Goal: Task Accomplishment & Management: Manage account settings

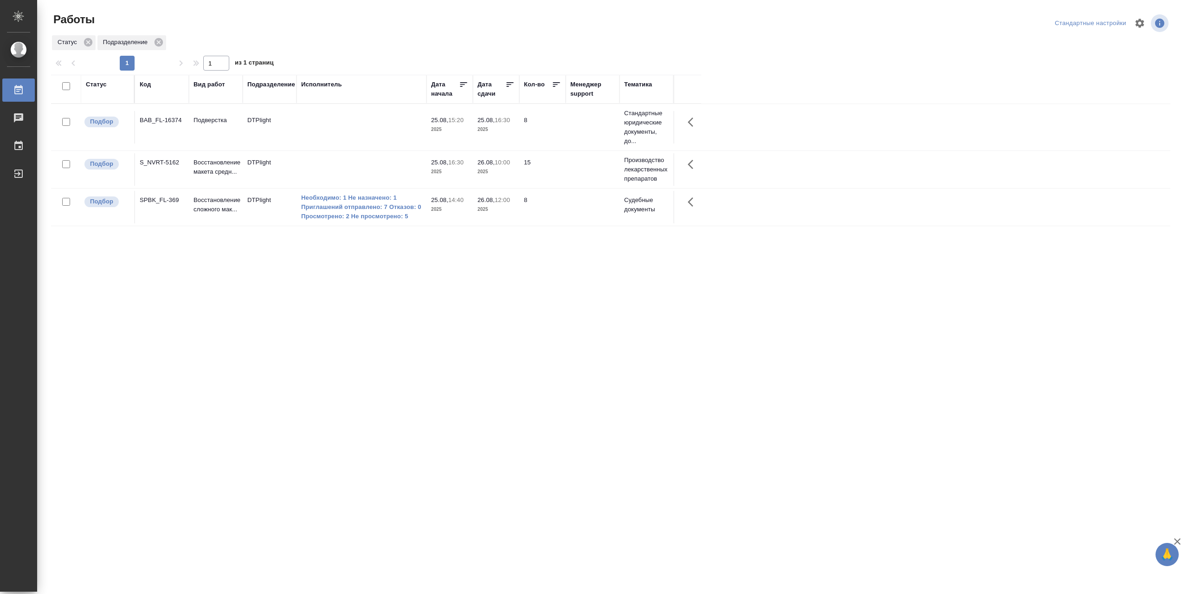
click at [347, 164] on td at bounding box center [362, 169] width 130 height 32
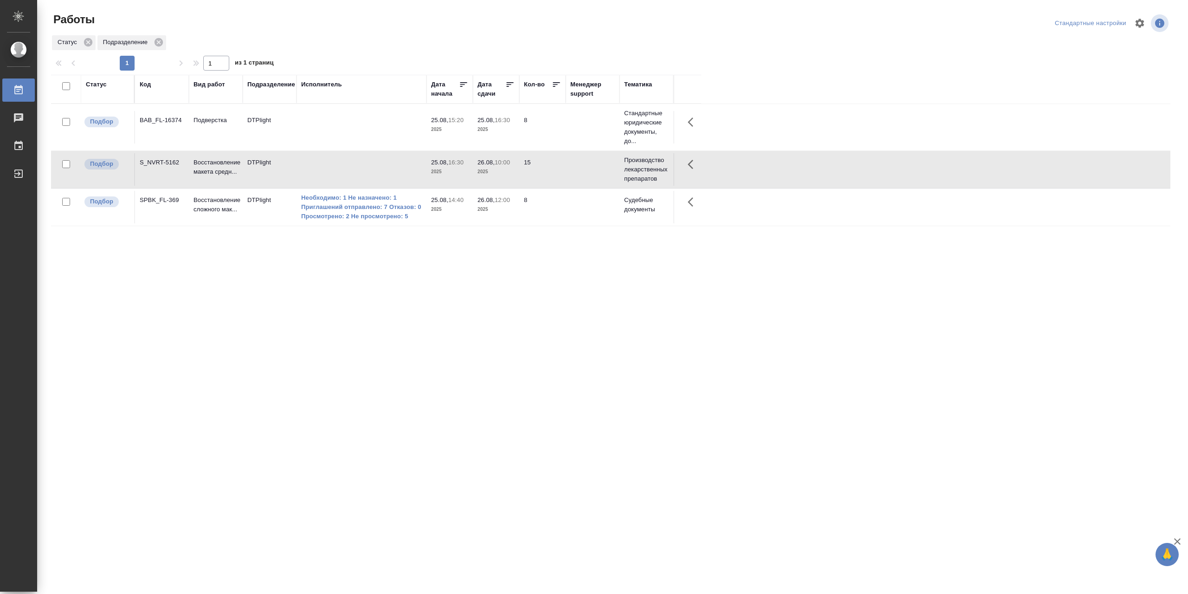
click at [348, 163] on td at bounding box center [362, 169] width 130 height 32
click at [353, 167] on td at bounding box center [362, 169] width 130 height 32
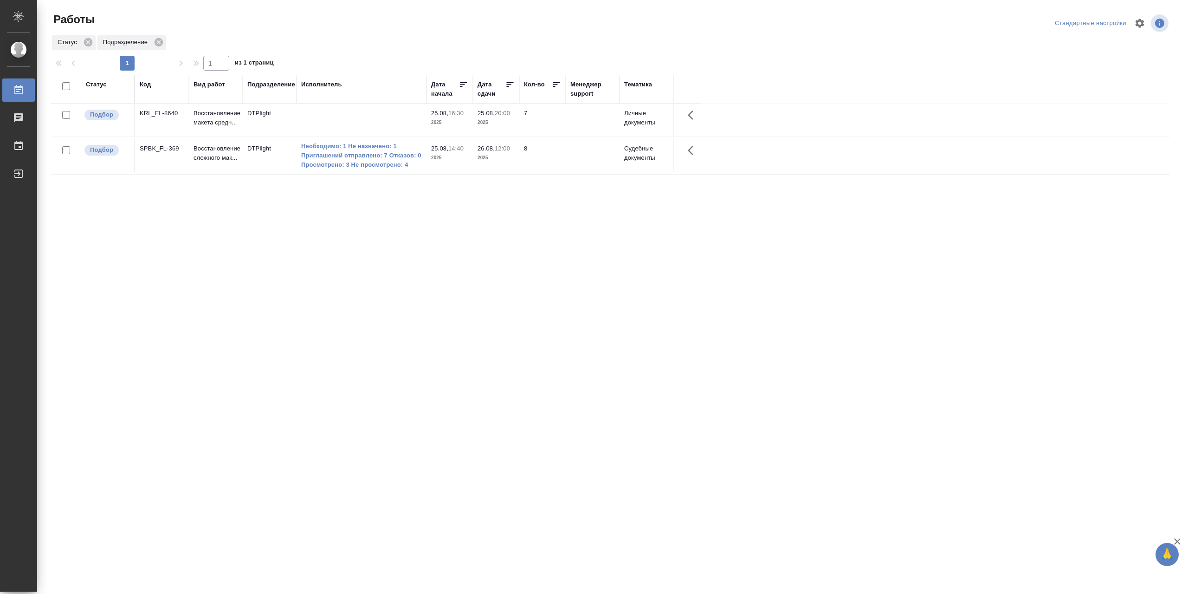
click at [350, 121] on td at bounding box center [362, 120] width 130 height 32
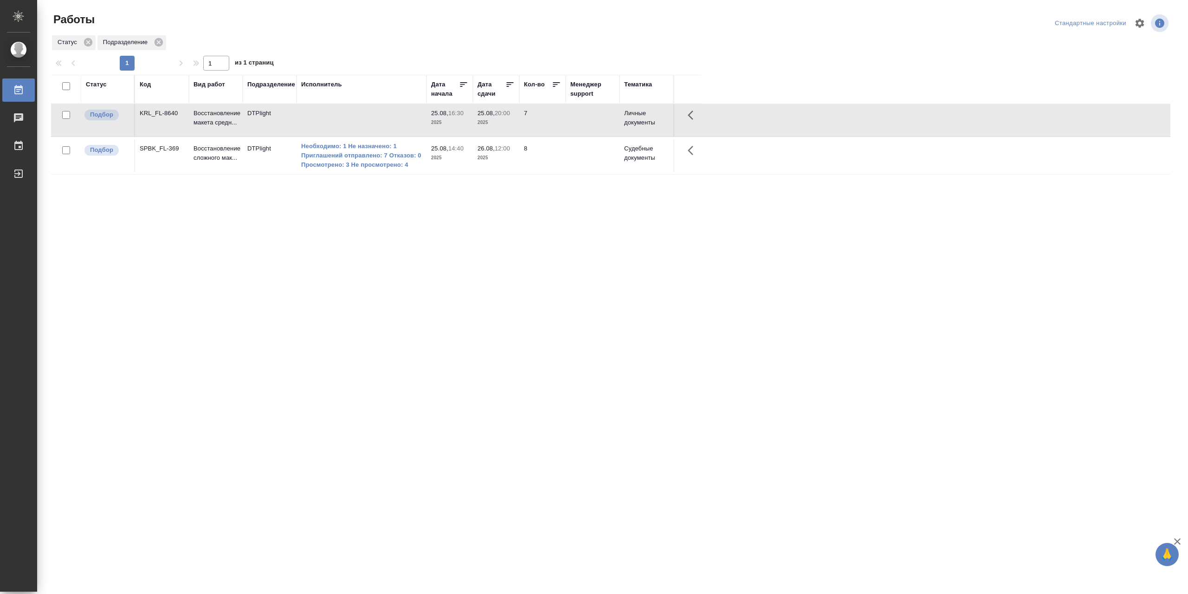
click at [350, 121] on td at bounding box center [362, 120] width 130 height 32
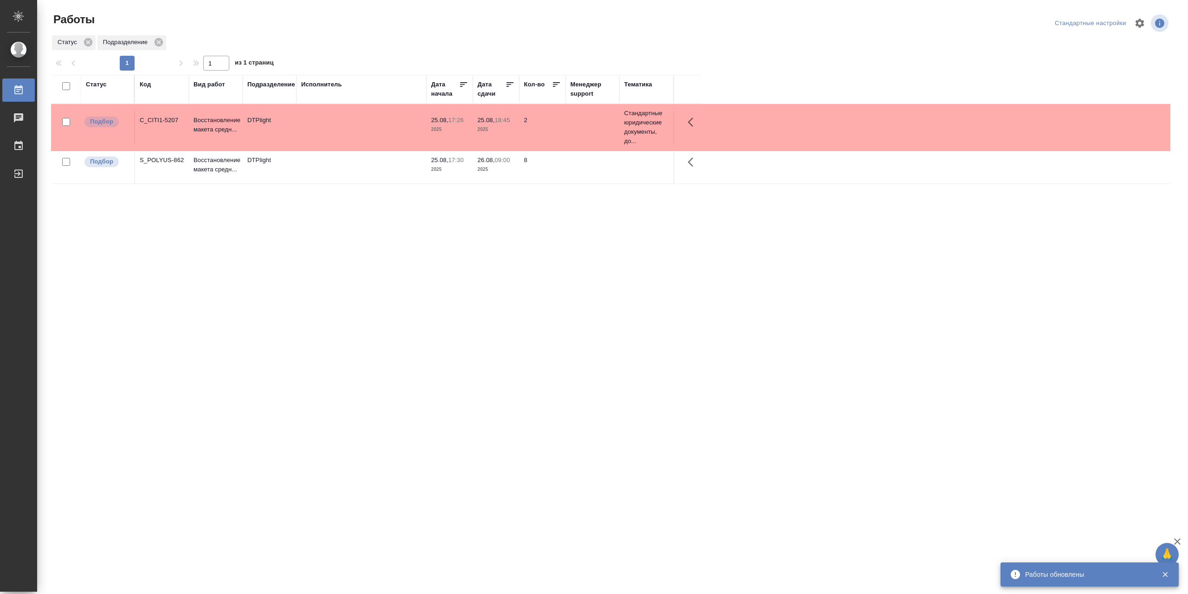
click at [335, 173] on td at bounding box center [362, 167] width 130 height 32
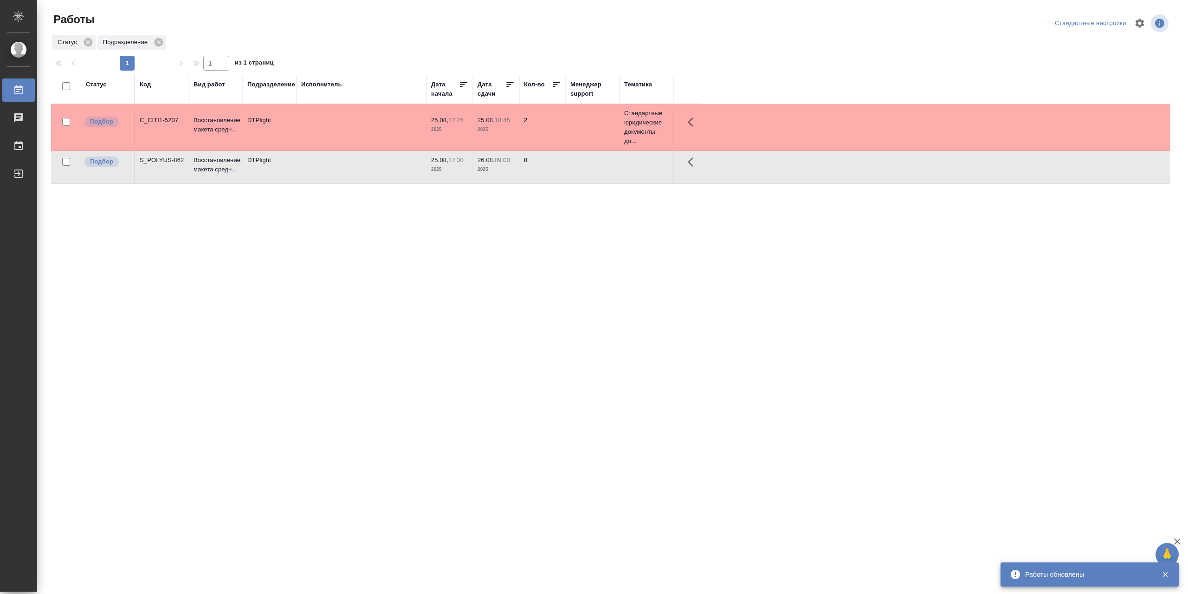
click at [335, 173] on td at bounding box center [362, 167] width 130 height 32
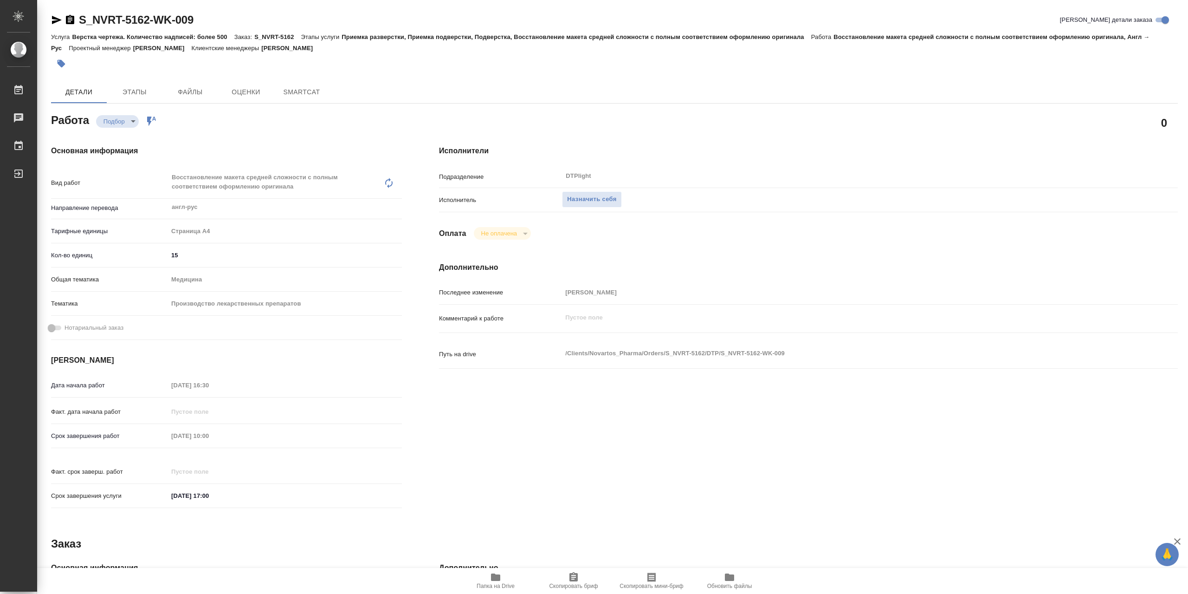
type textarea "x"
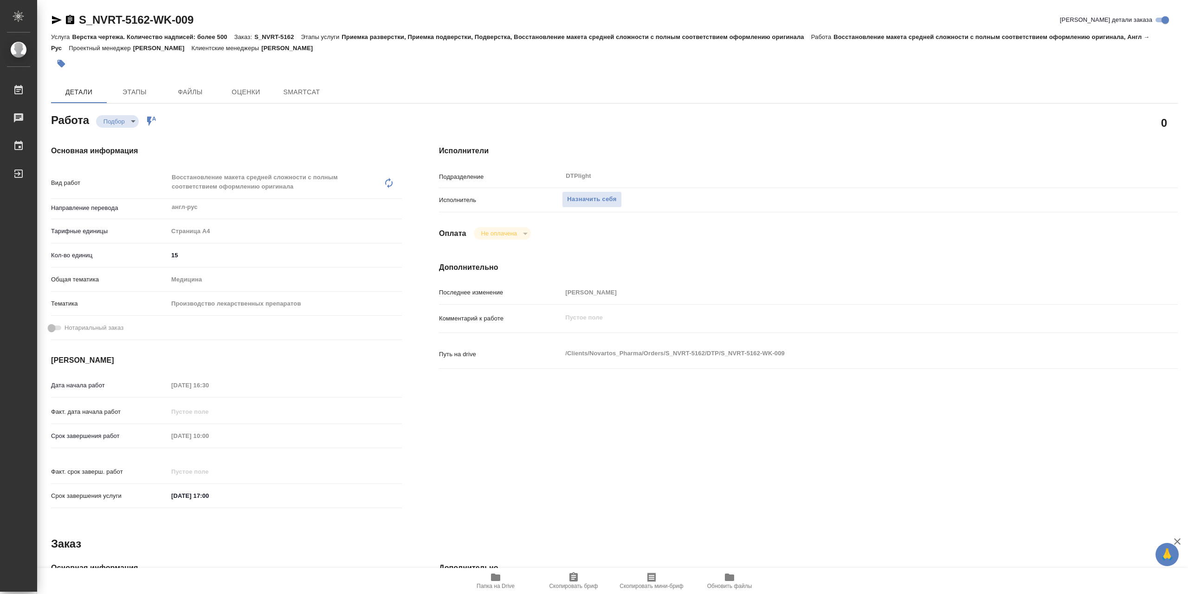
type textarea "x"
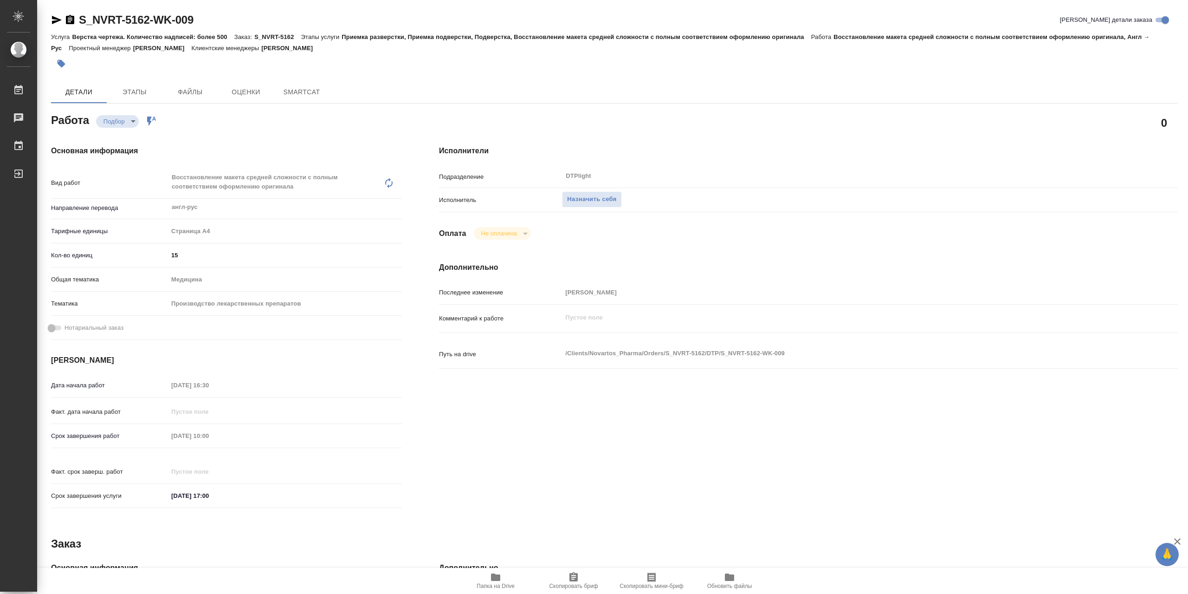
type textarea "x"
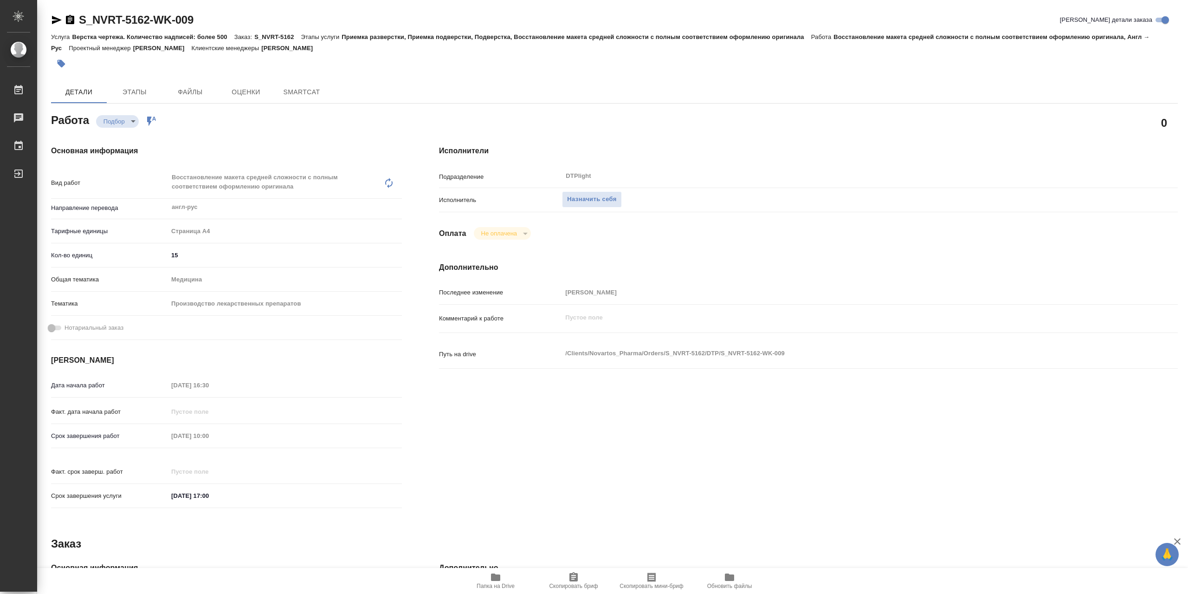
type textarea "x"
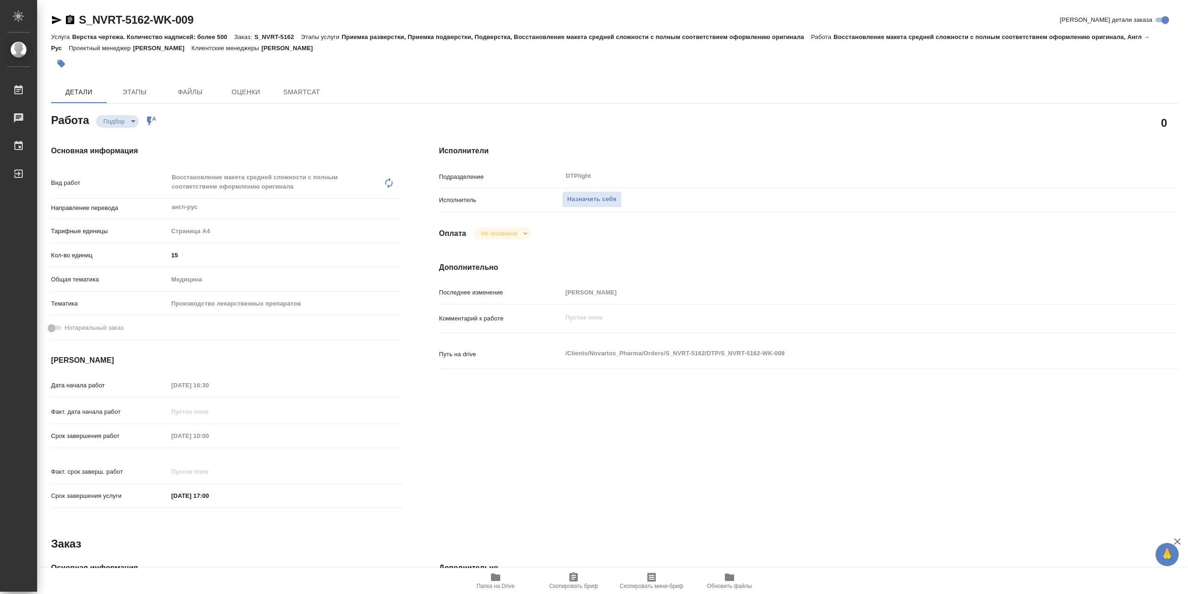
type textarea "x"
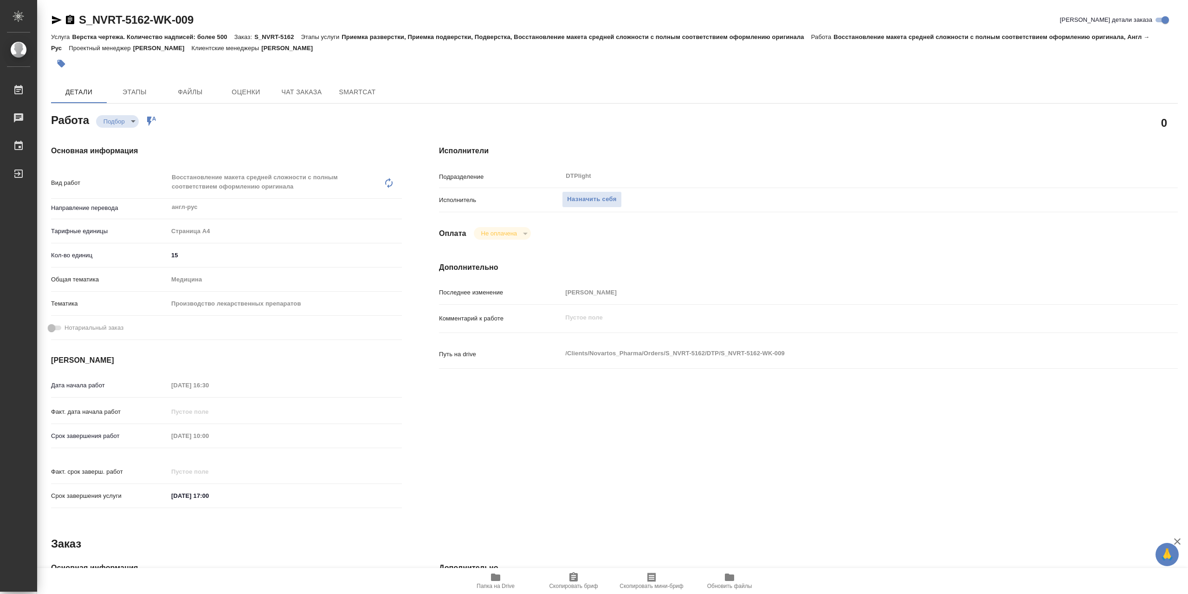
click at [506, 576] on span "Папка на Drive" at bounding box center [495, 580] width 67 height 18
type textarea "x"
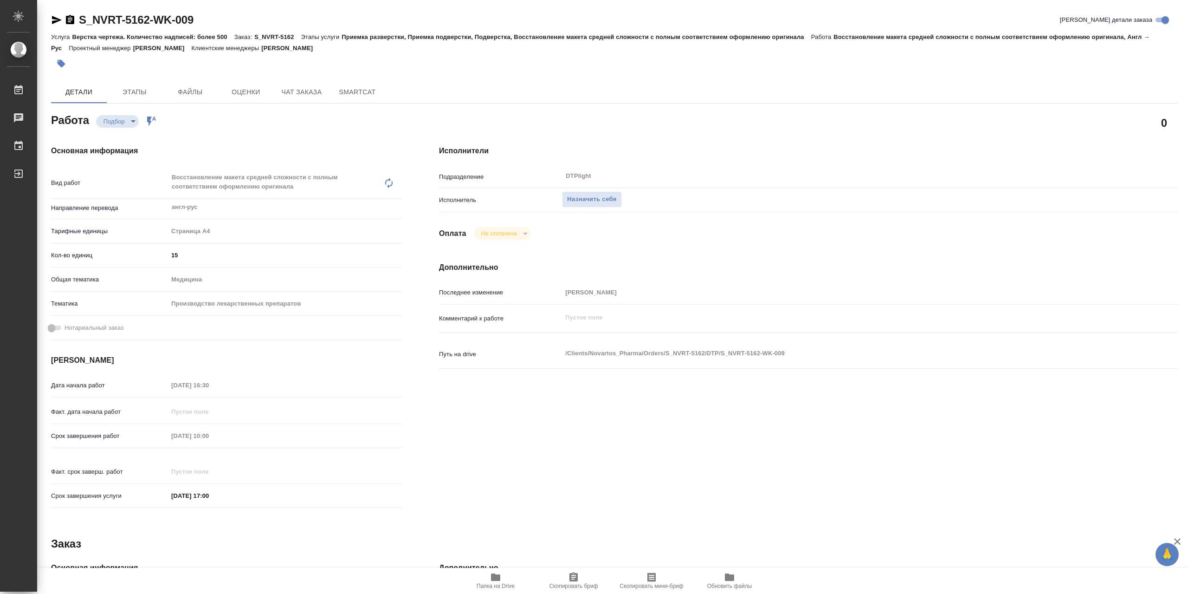
type textarea "x"
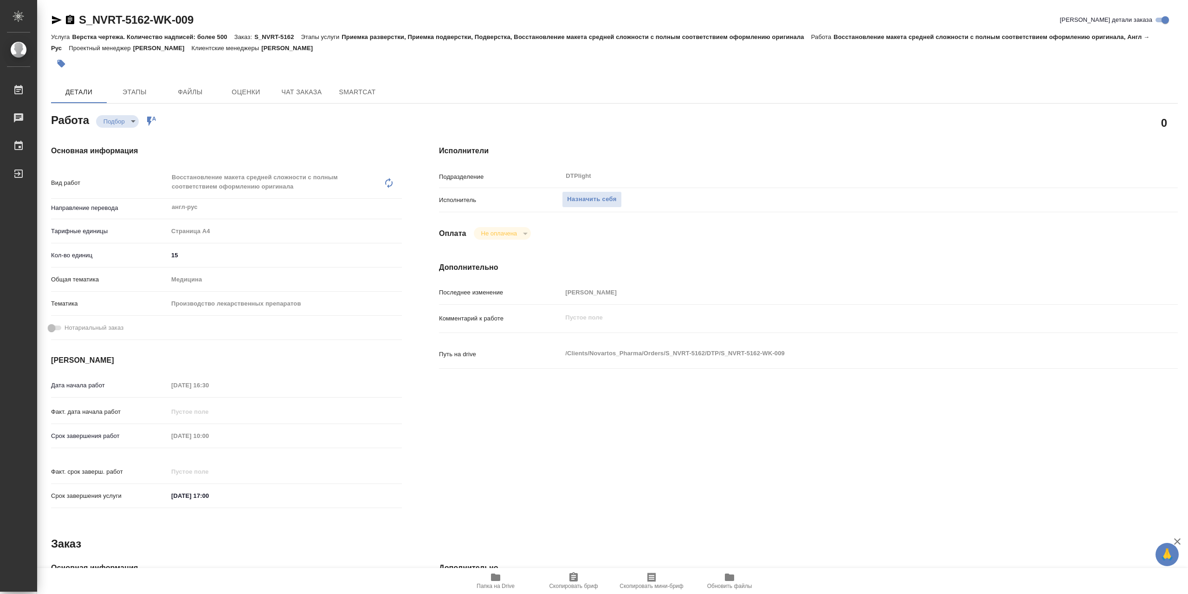
type textarea "x"
click at [616, 209] on div "Исполнитель Назначить себя" at bounding box center [808, 204] width 739 height 24
click at [616, 205] on span "Назначить себя" at bounding box center [591, 199] width 49 height 11
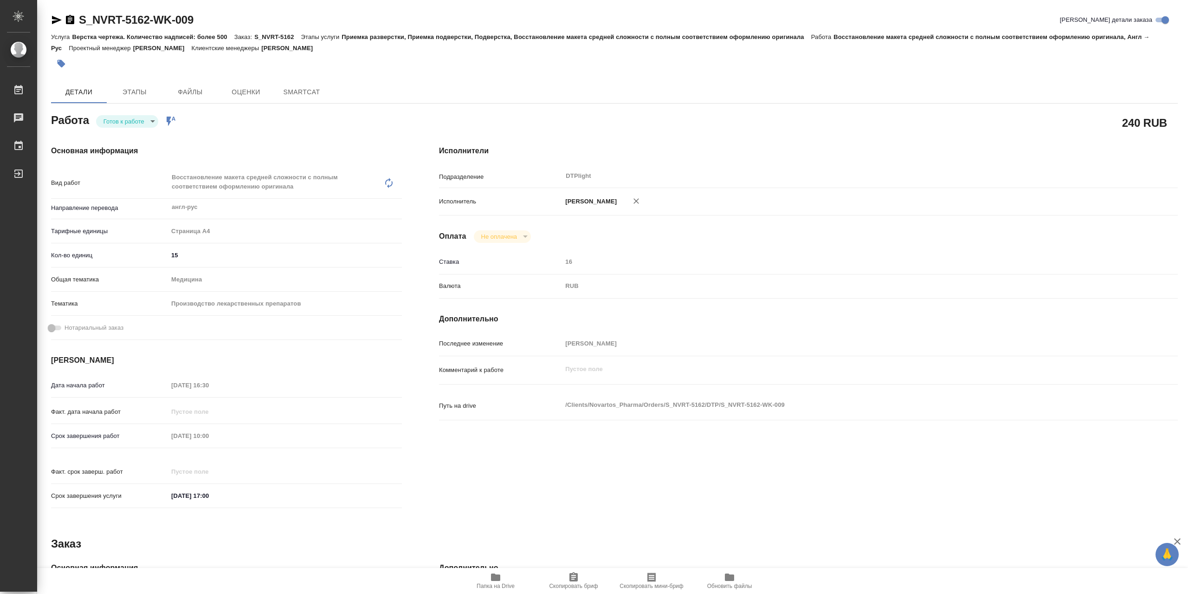
type textarea "x"
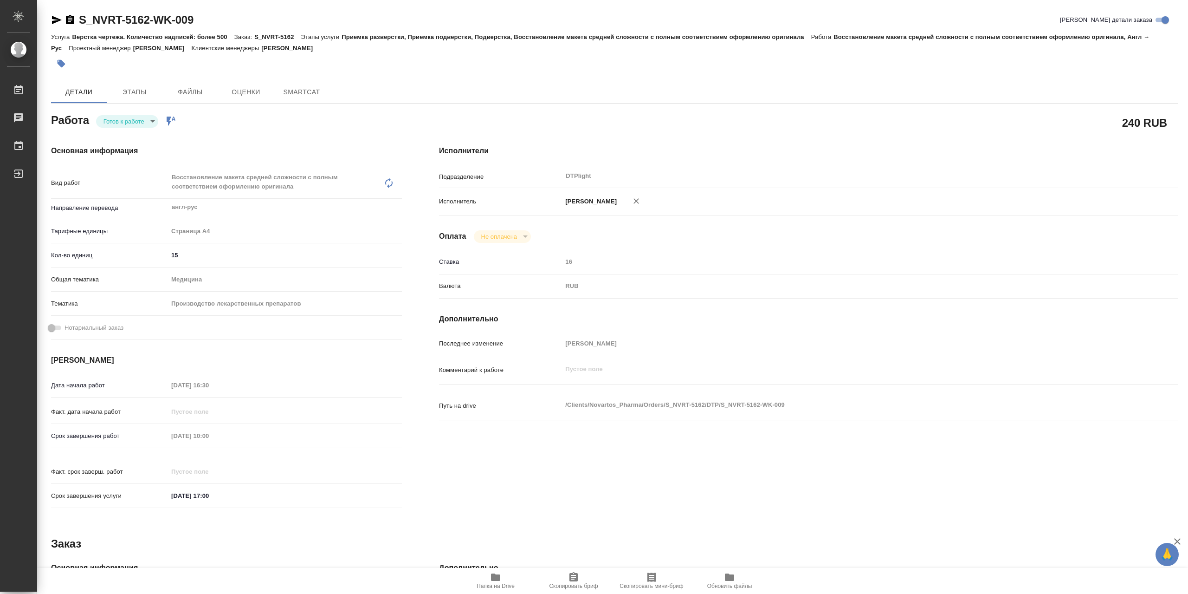
type textarea "x"
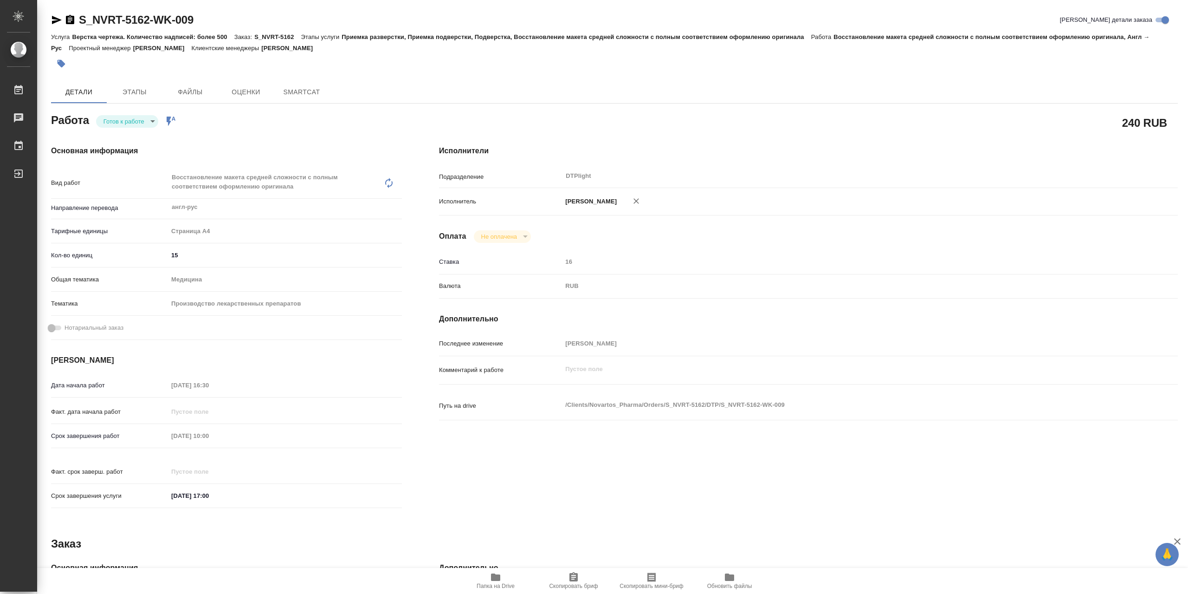
type textarea "x"
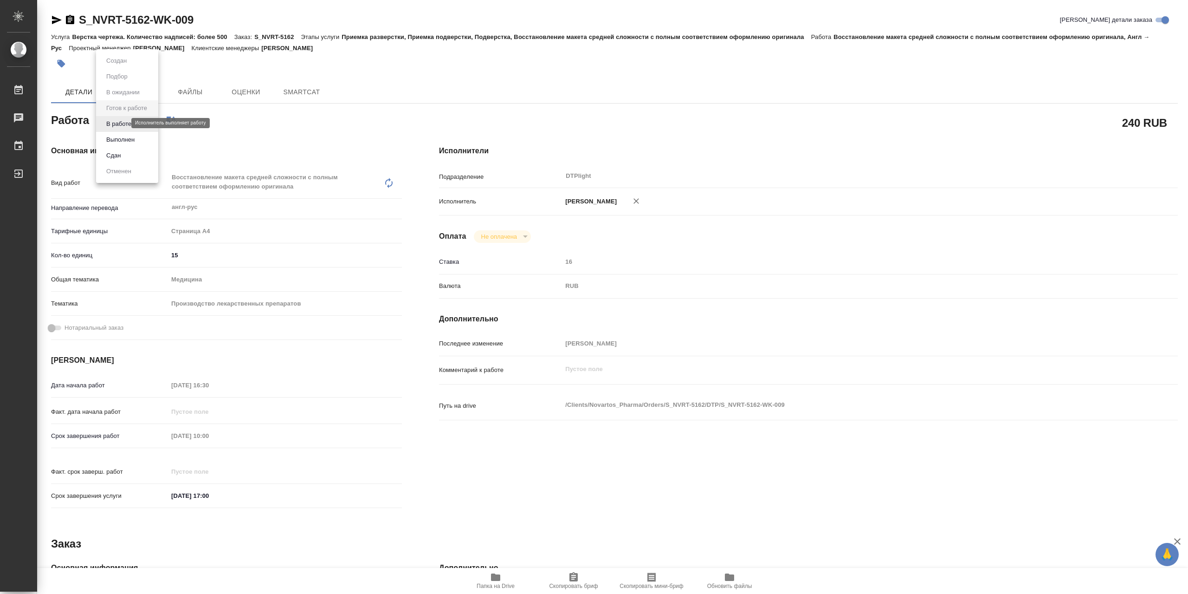
click at [116, 122] on body "🙏 .cls-1 fill:#fff; AWATERA Сархатов Руслан Работы Чаты График Выйти S_NVRT-516…" at bounding box center [594, 297] width 1188 height 594
type textarea "x"
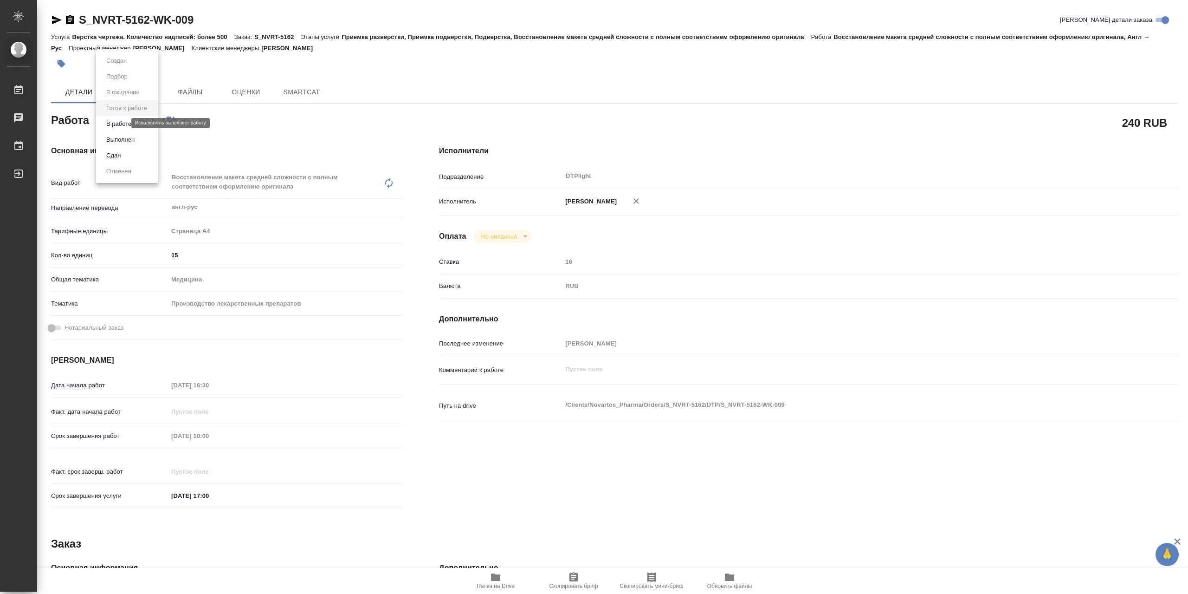
type textarea "x"
click at [142, 125] on li "В работе" at bounding box center [127, 124] width 62 height 16
type textarea "x"
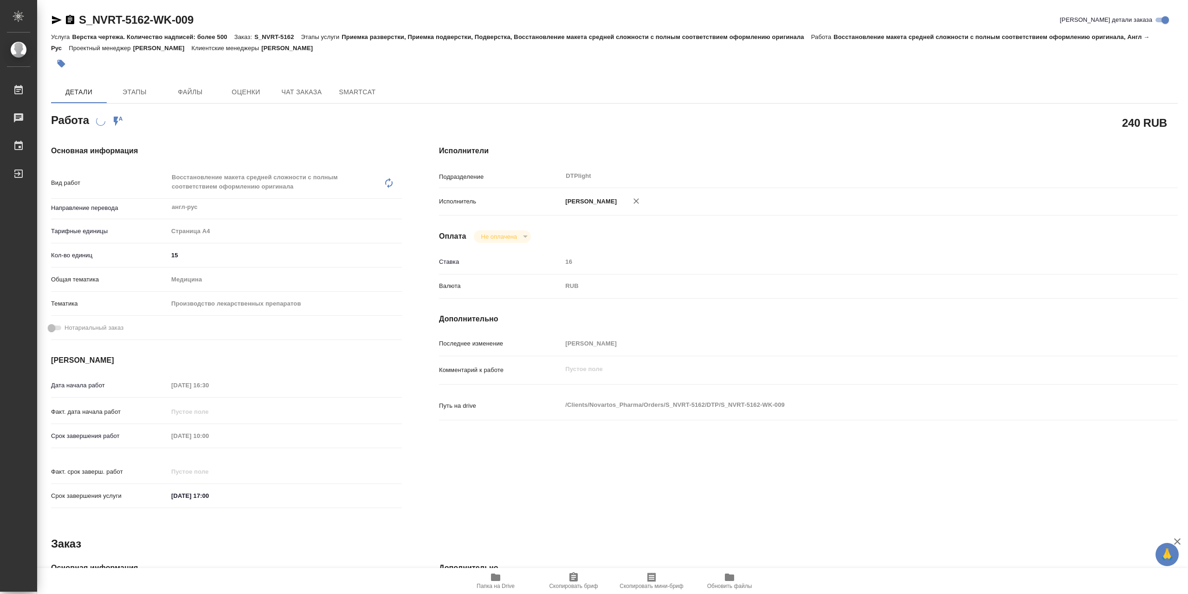
type textarea "x"
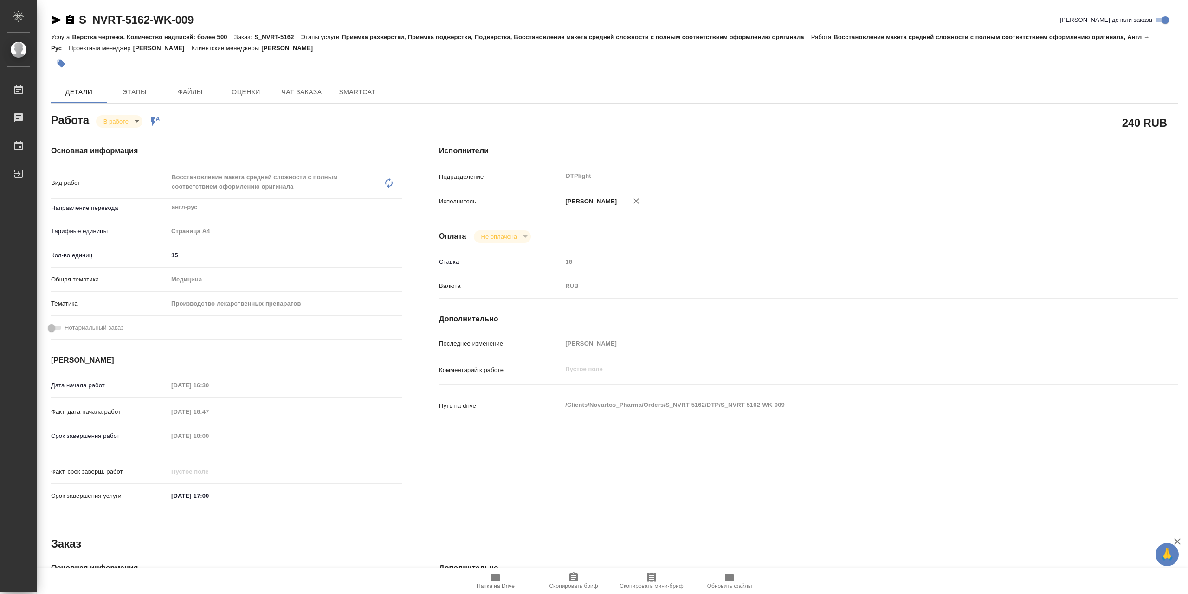
type textarea "x"
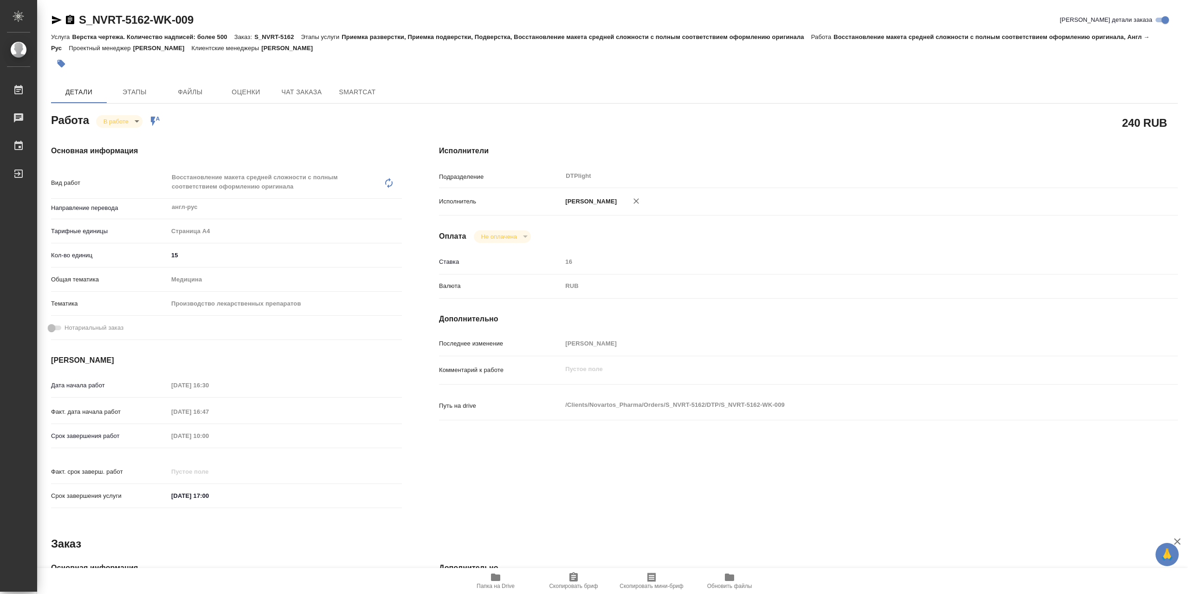
type textarea "x"
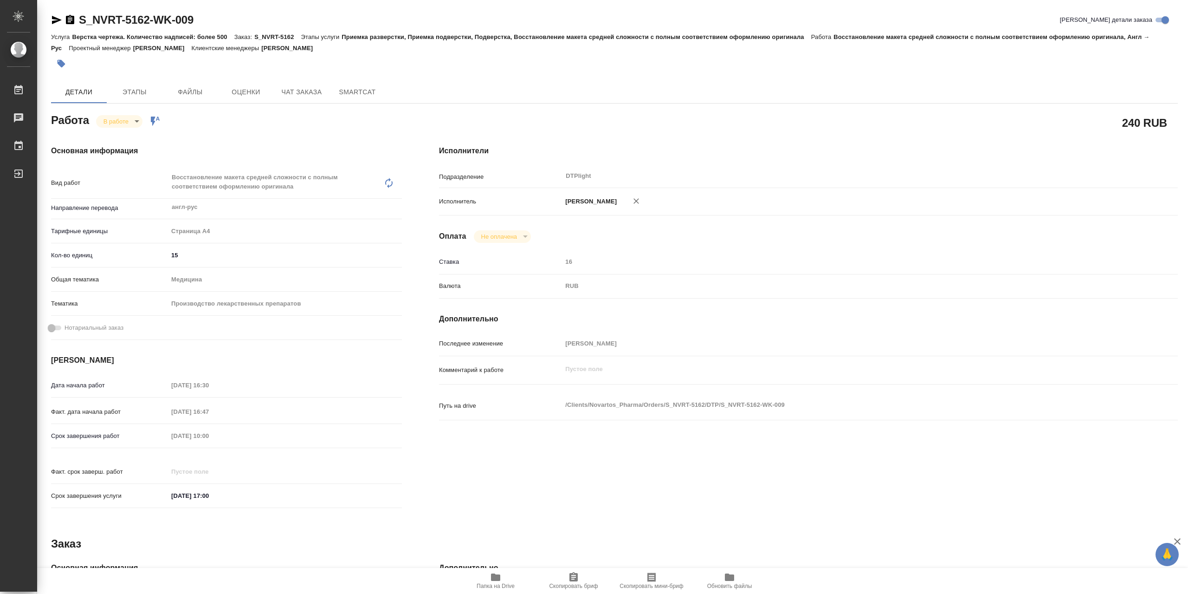
type textarea "x"
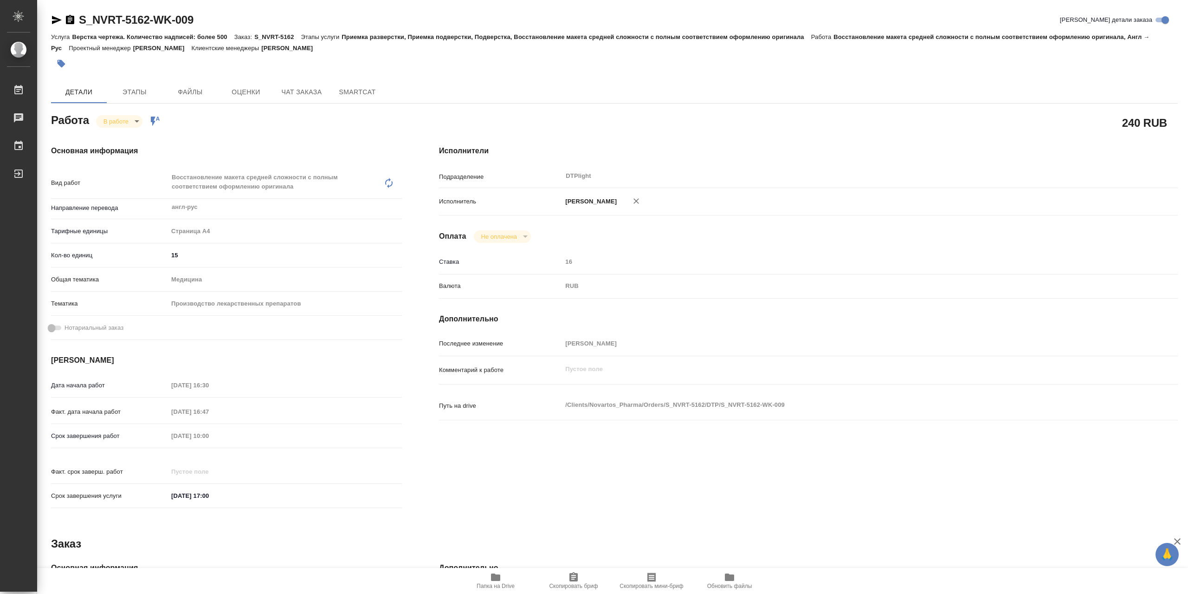
type textarea "x"
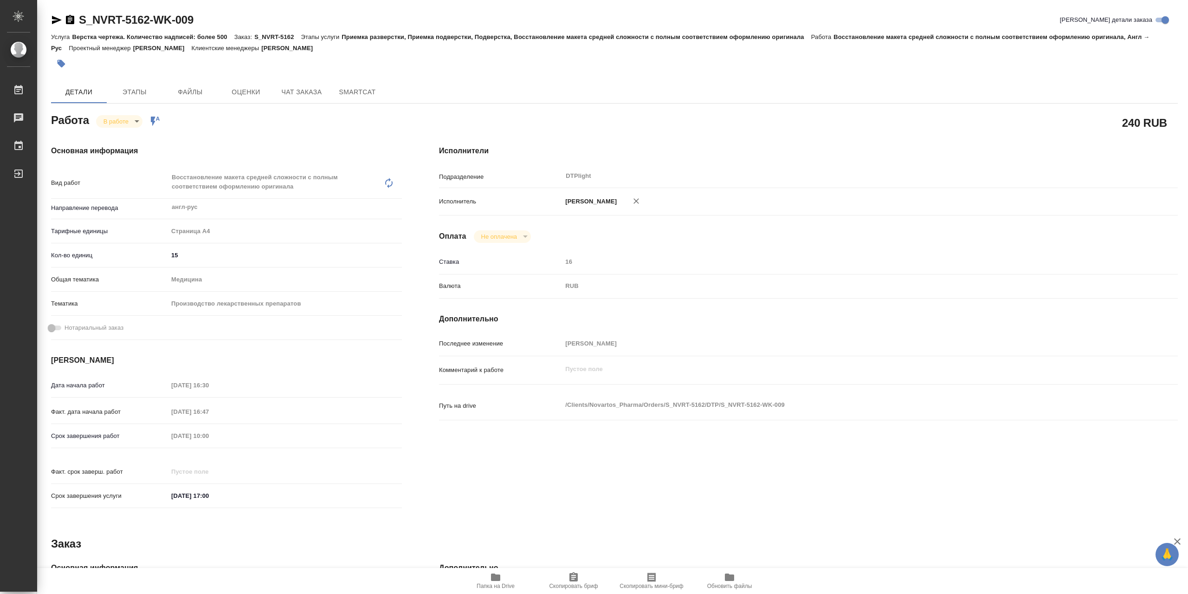
type textarea "x"
click at [122, 122] on body "🙏 .cls-1 fill:#fff; AWATERA Сархатов Руслан Работы 0 Чаты График Выйти S_NVRT-5…" at bounding box center [594, 297] width 1188 height 594
click at [129, 143] on button "Выполнен" at bounding box center [120, 140] width 34 height 10
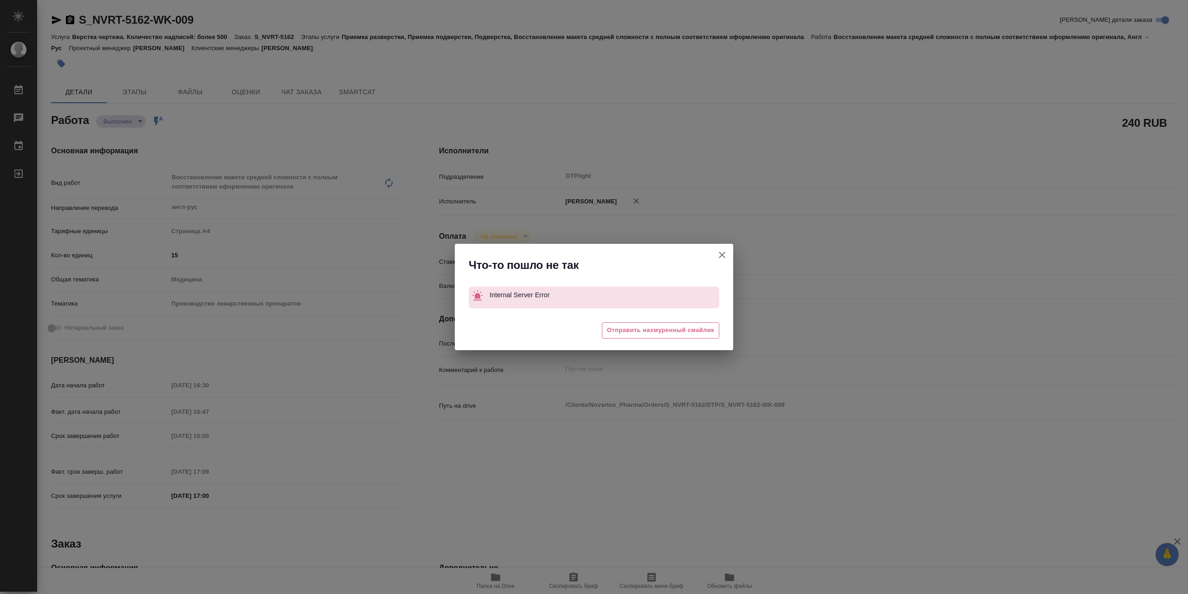
type textarea "x"
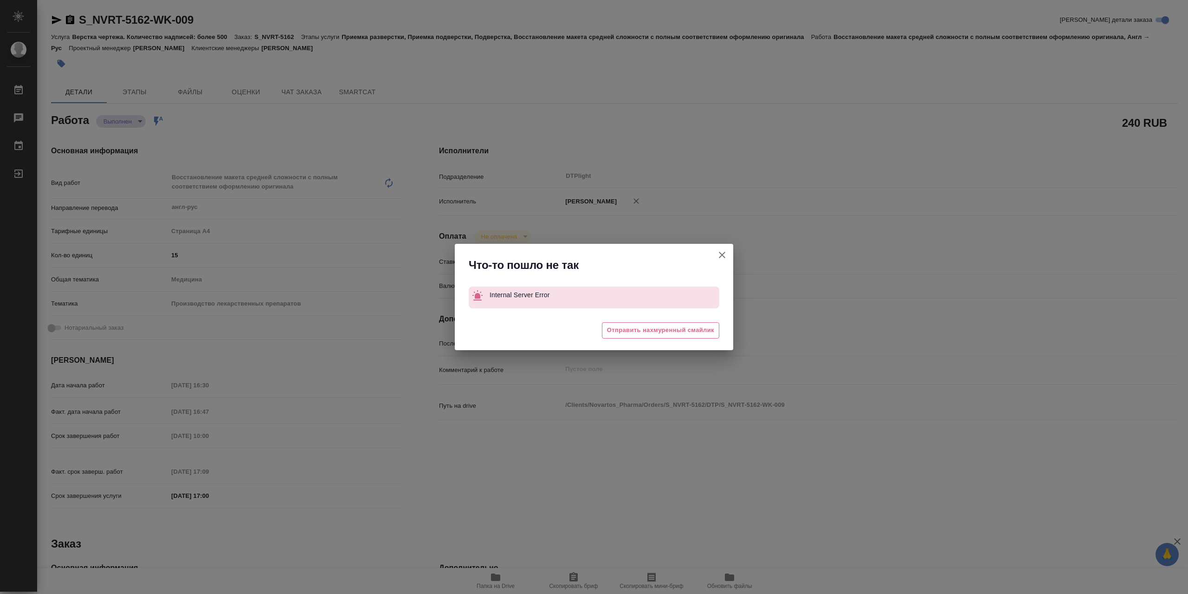
type textarea "x"
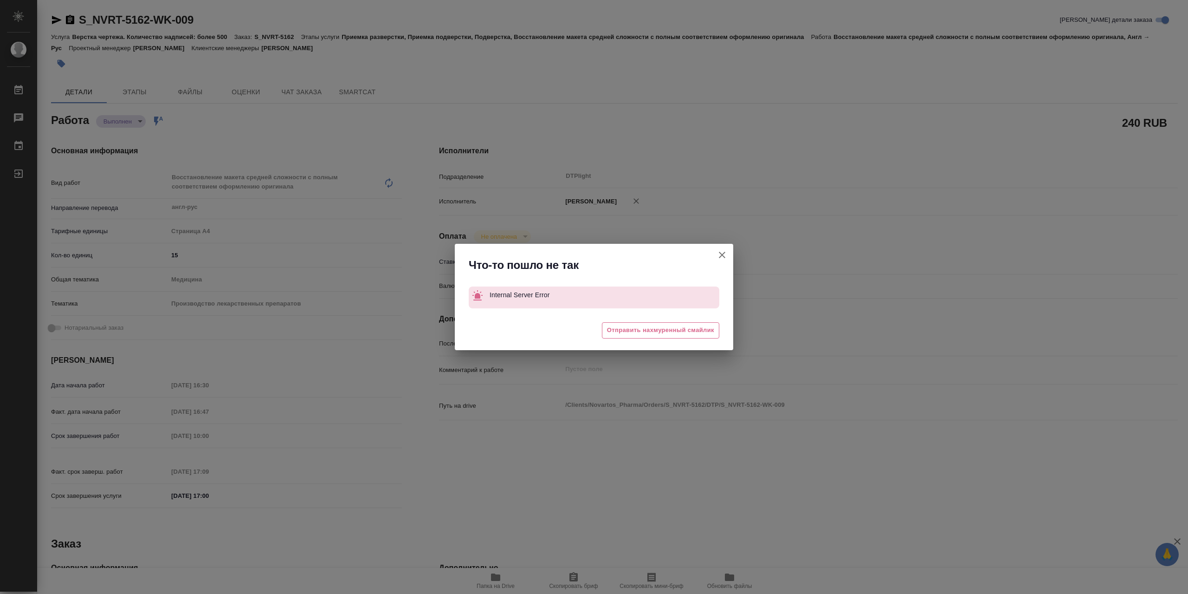
type textarea "x"
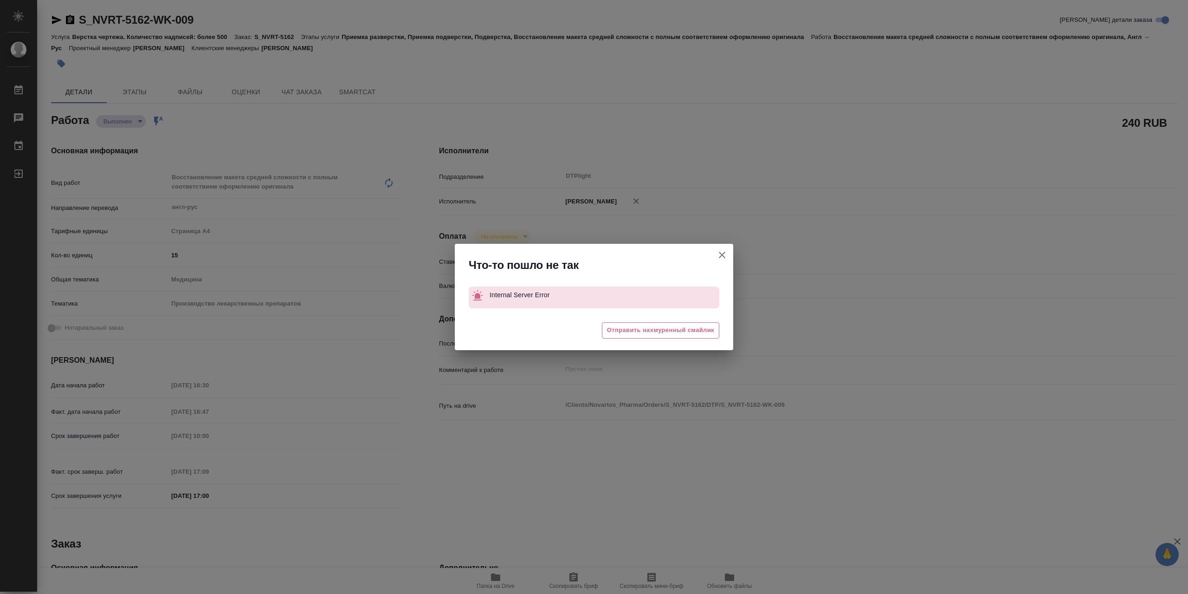
type textarea "x"
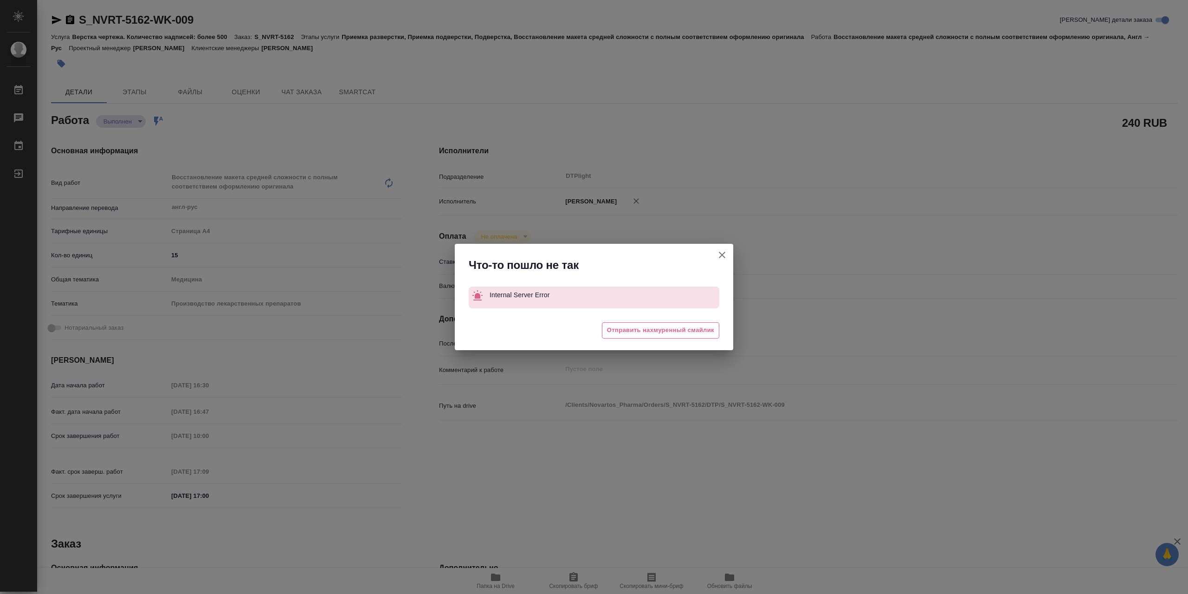
click at [722, 255] on icon "button" at bounding box center [722, 254] width 11 height 11
type textarea "x"
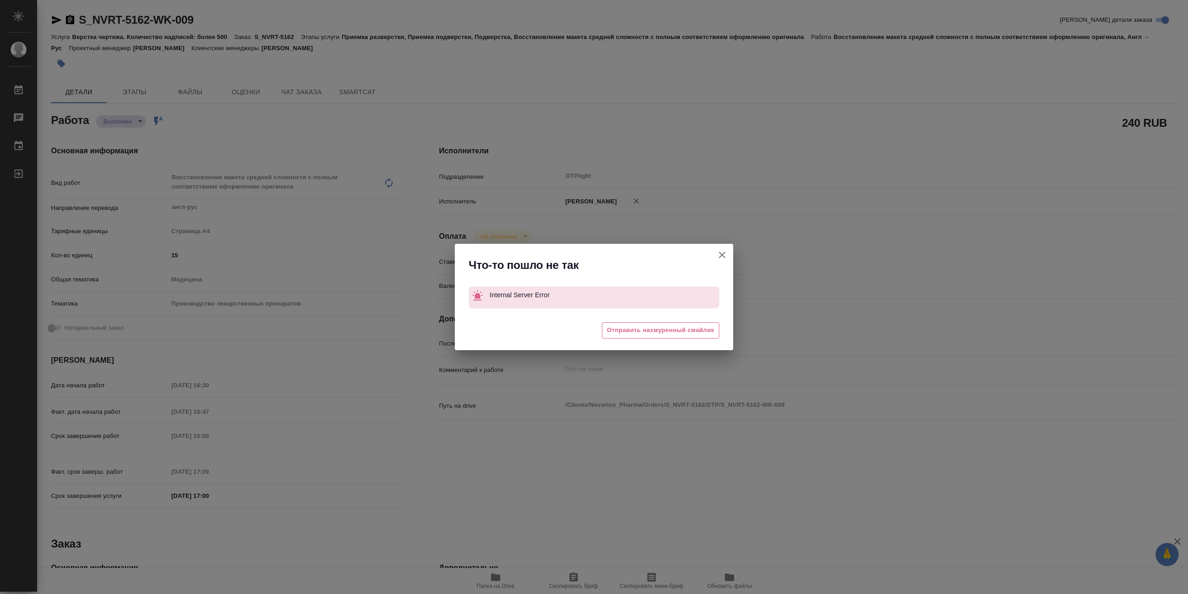
type textarea "x"
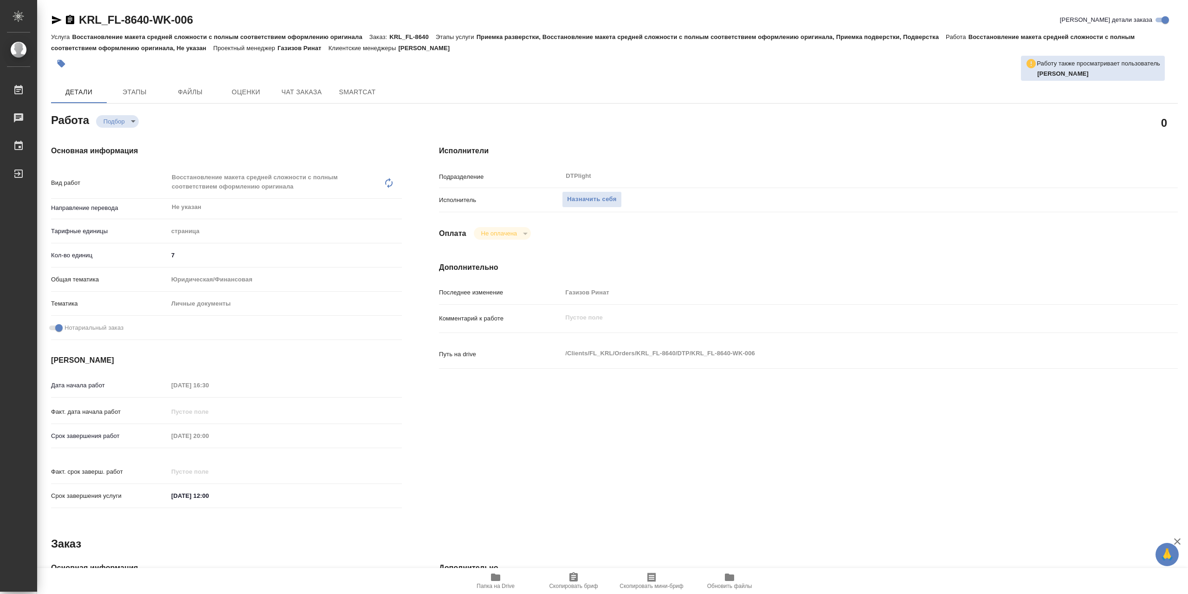
click at [499, 578] on icon "button" at bounding box center [495, 576] width 9 height 7
click at [614, 199] on span "Назначить себя" at bounding box center [591, 199] width 49 height 11
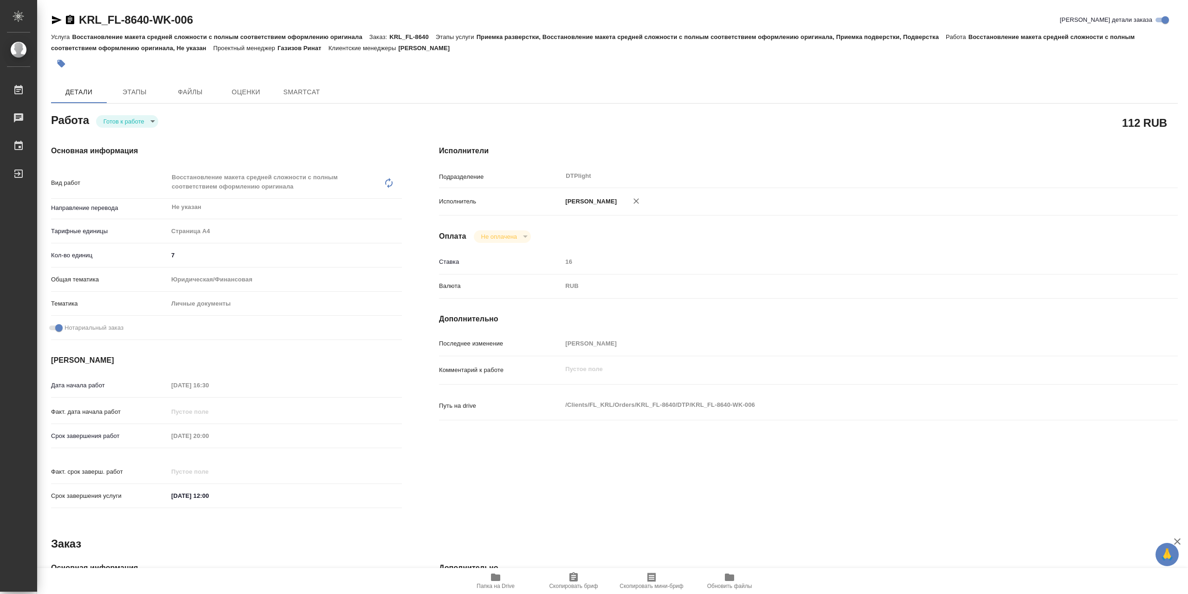
type textarea "x"
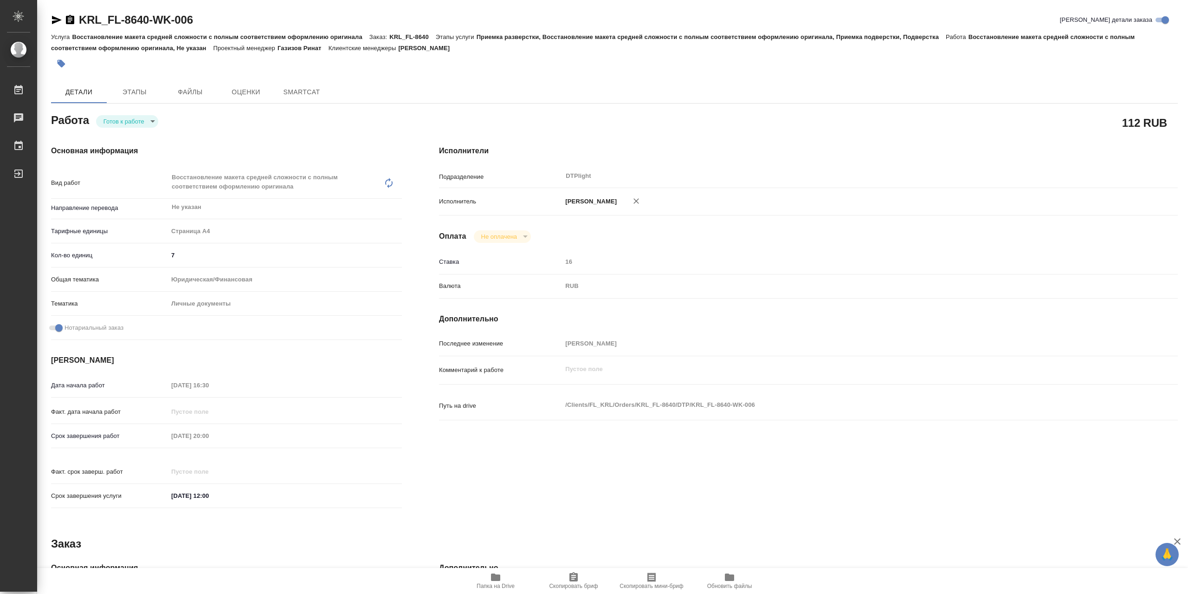
type textarea "x"
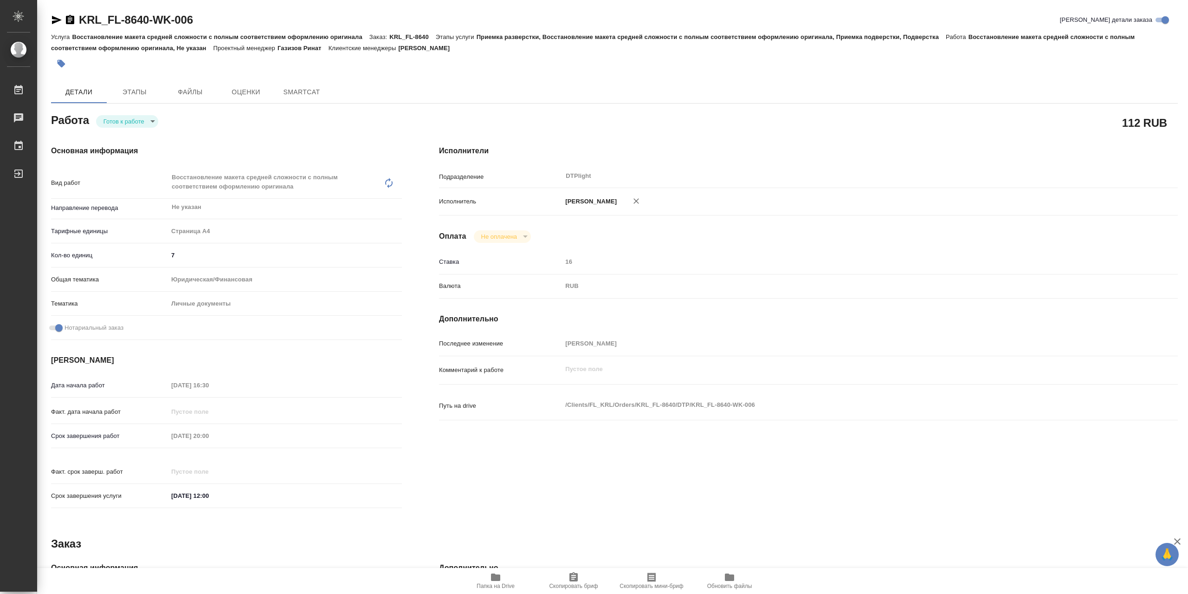
type textarea "x"
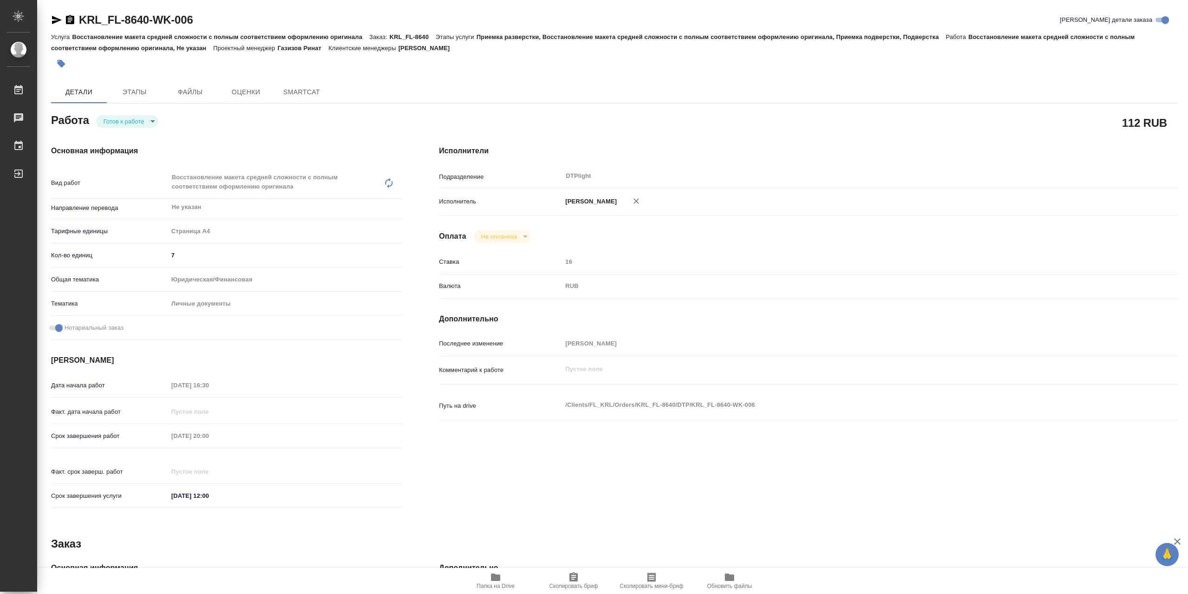
type textarea "x"
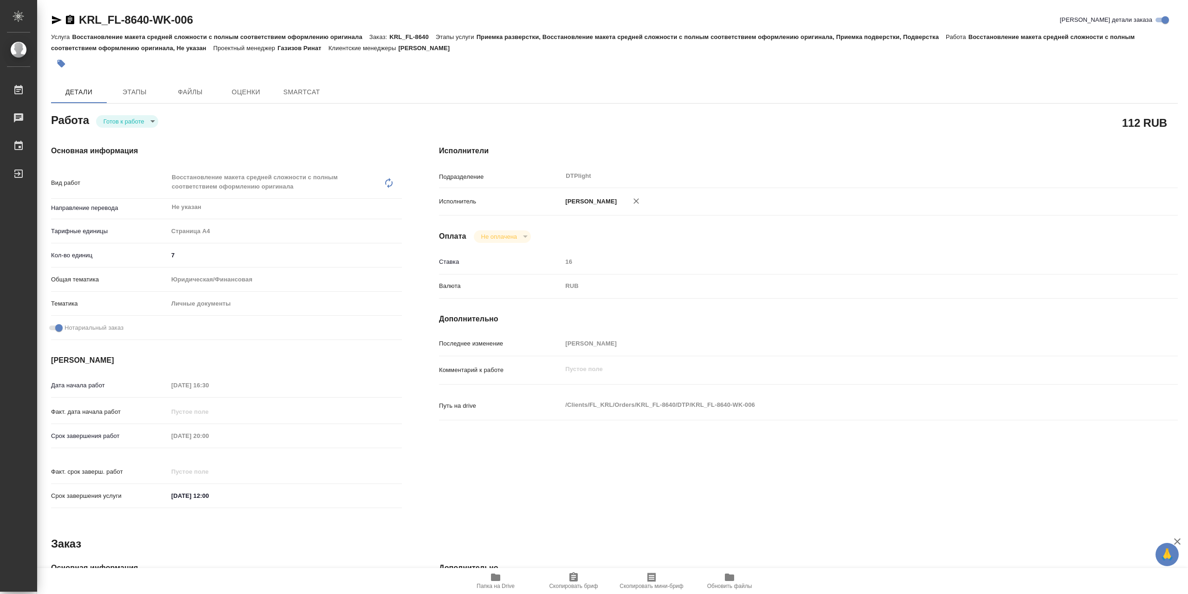
click at [140, 126] on body "🙏 .cls-1 fill:#fff; AWATERA Сархатов [PERSON_NAME] Работы Чаты График Выйти KRL…" at bounding box center [594, 297] width 1188 height 594
type textarea "x"
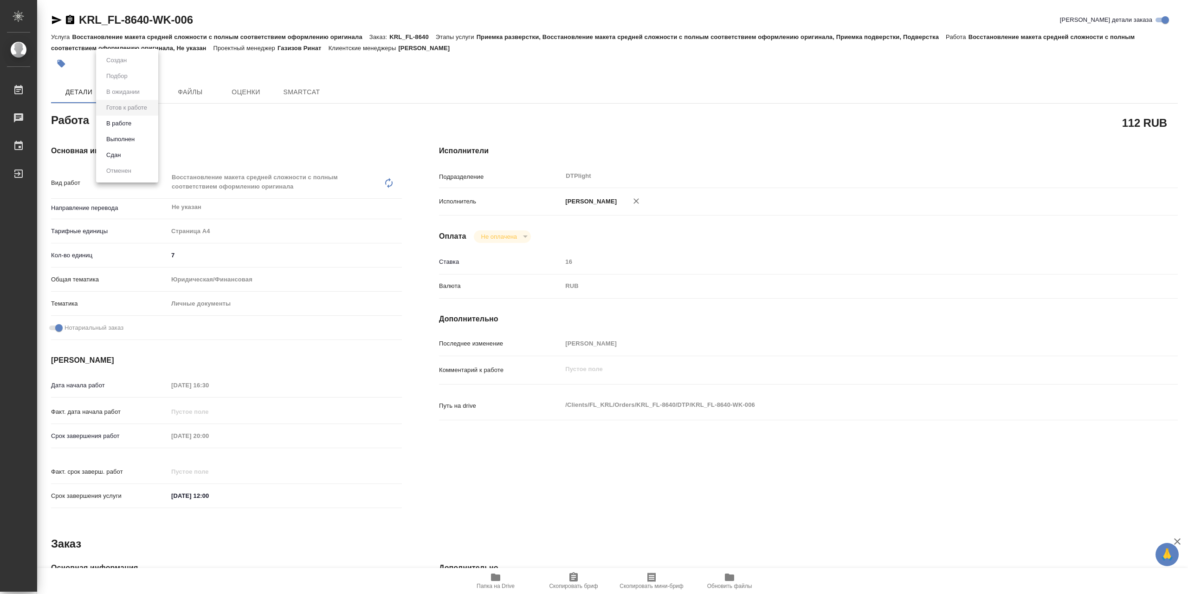
type textarea "x"
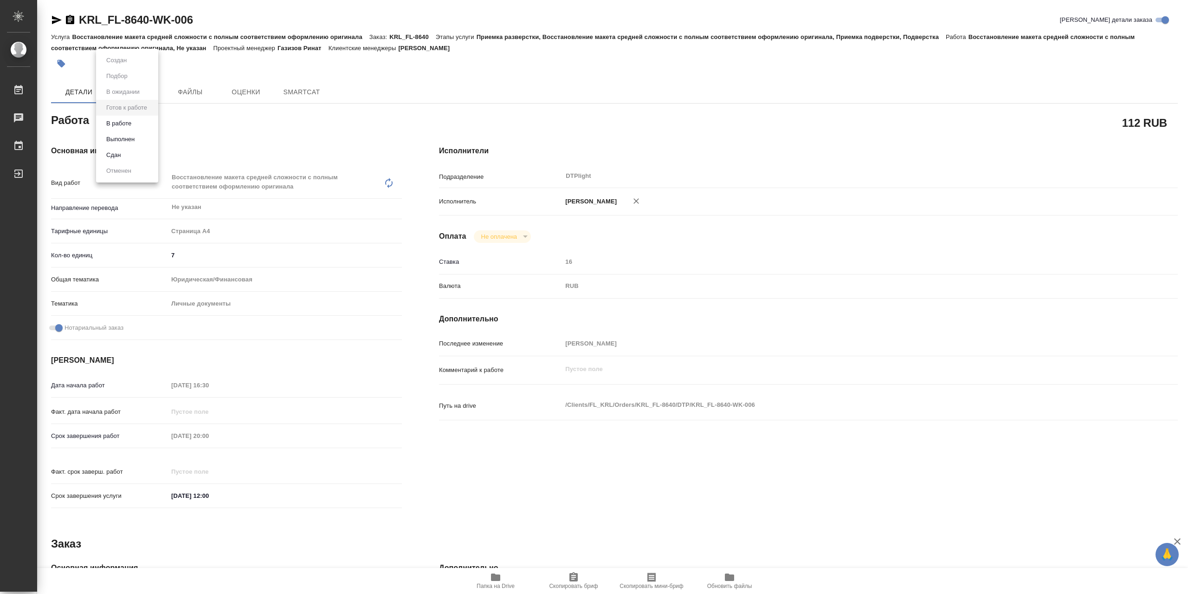
type textarea "x"
click at [138, 127] on li "В работе" at bounding box center [127, 124] width 62 height 16
type textarea "x"
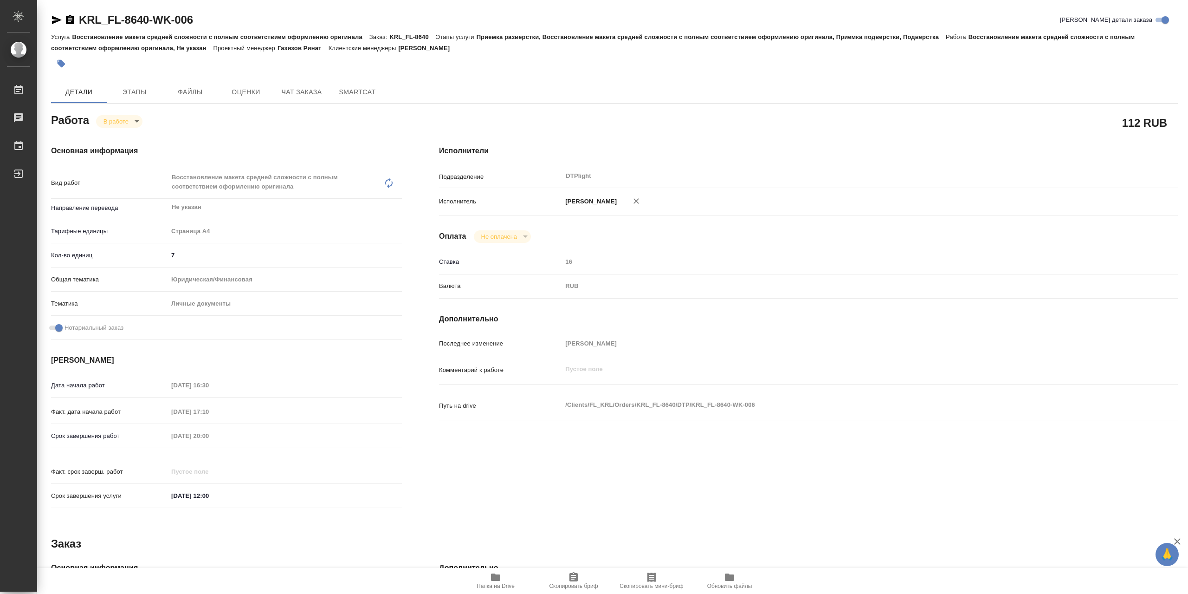
type textarea "x"
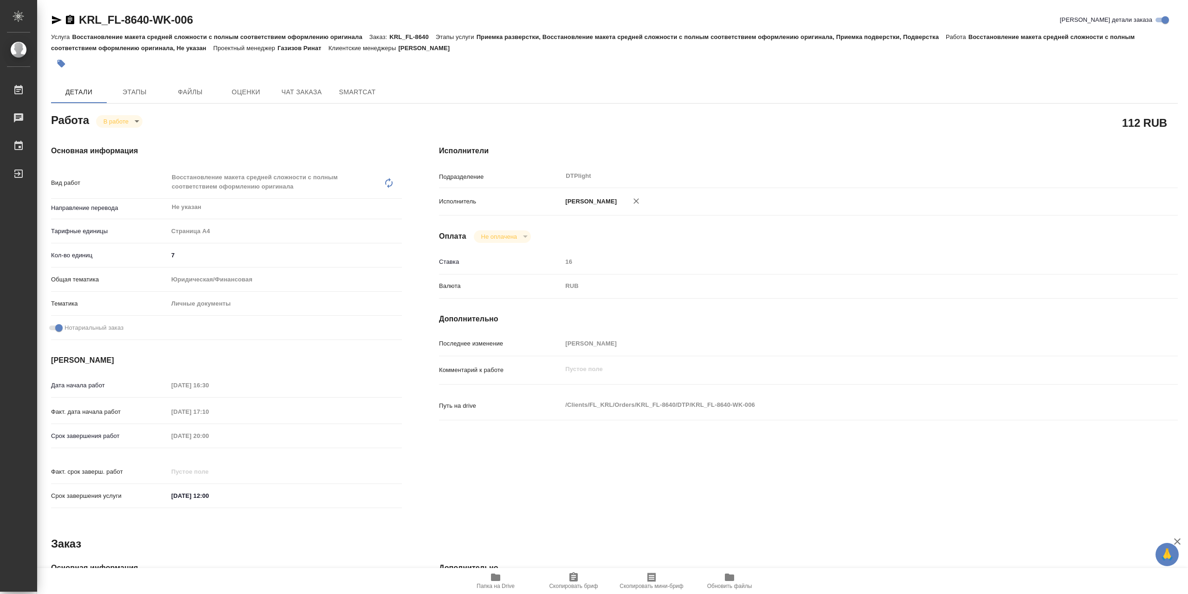
type textarea "x"
click at [126, 123] on body "🙏 .cls-1 fill:#fff; AWATERA Сархатов Руслан Работы 0 Чаты График Выйти KRL_FL-8…" at bounding box center [594, 297] width 1188 height 594
drag, startPoint x: 135, startPoint y: 138, endPoint x: 305, endPoint y: 94, distance: 176.4
click at [135, 138] on button "Выполнен" at bounding box center [120, 139] width 34 height 10
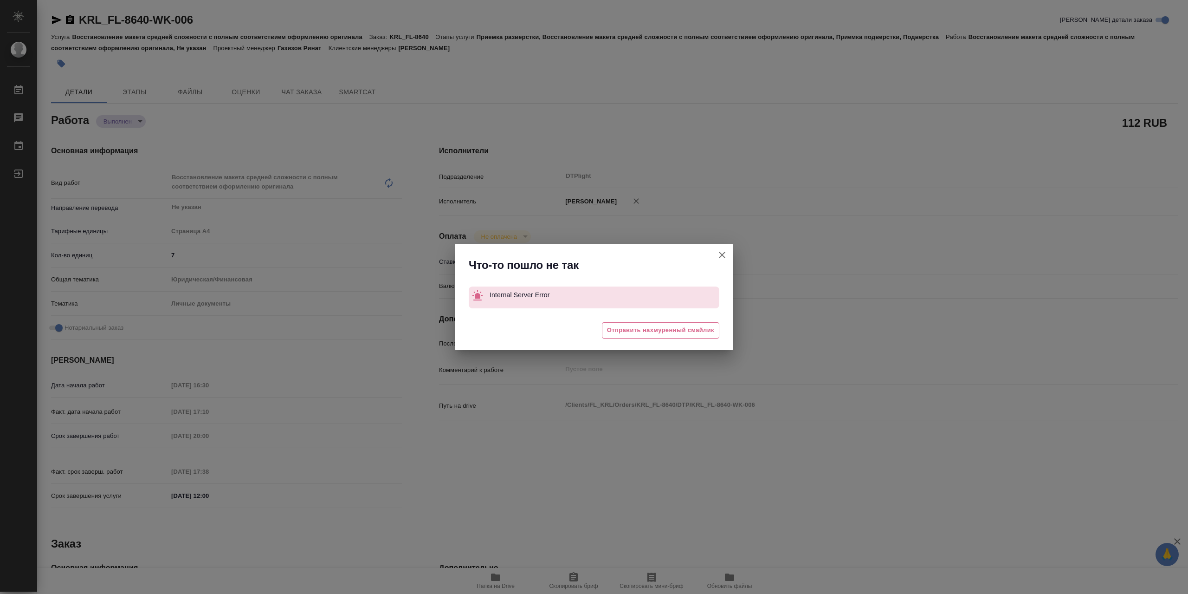
type textarea "x"
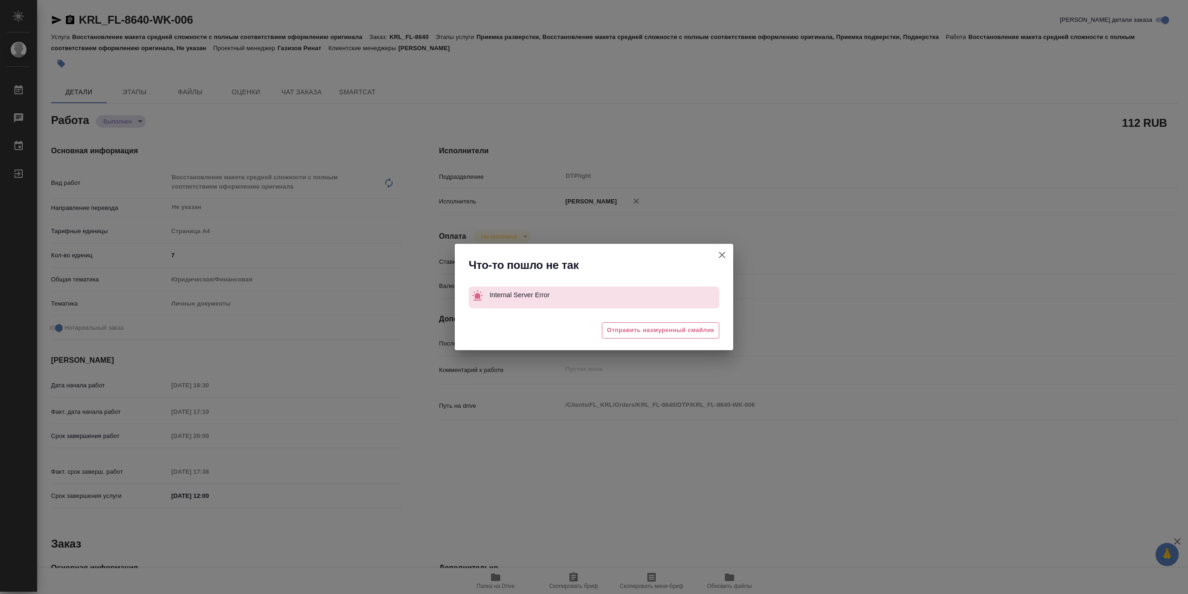
click at [723, 251] on icon "button" at bounding box center [722, 254] width 11 height 11
type textarea "x"
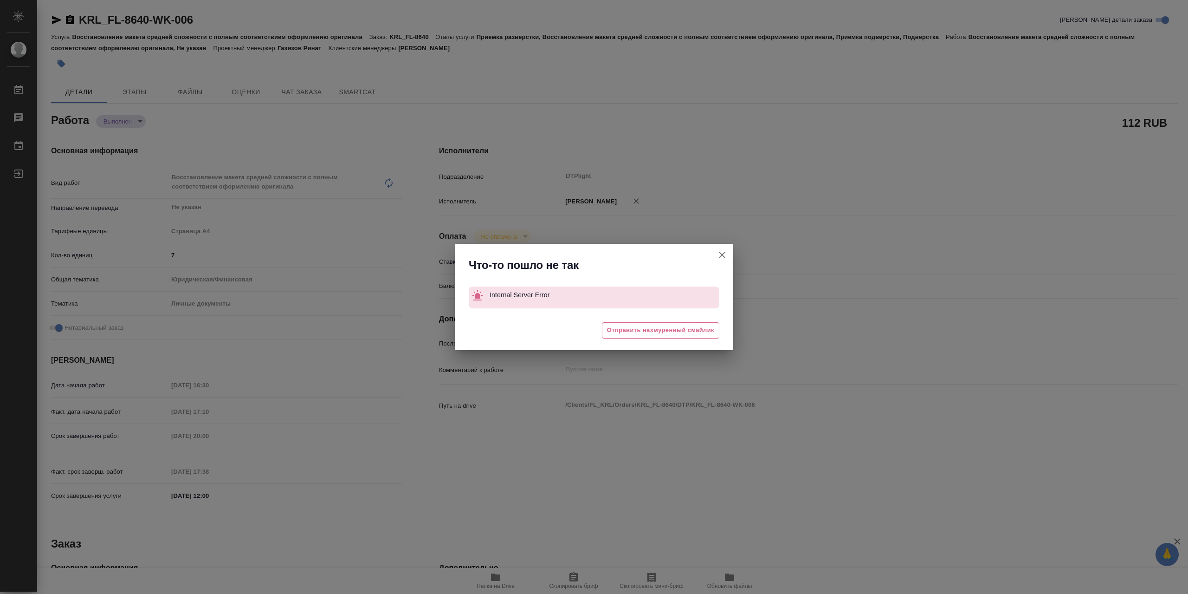
type textarea "x"
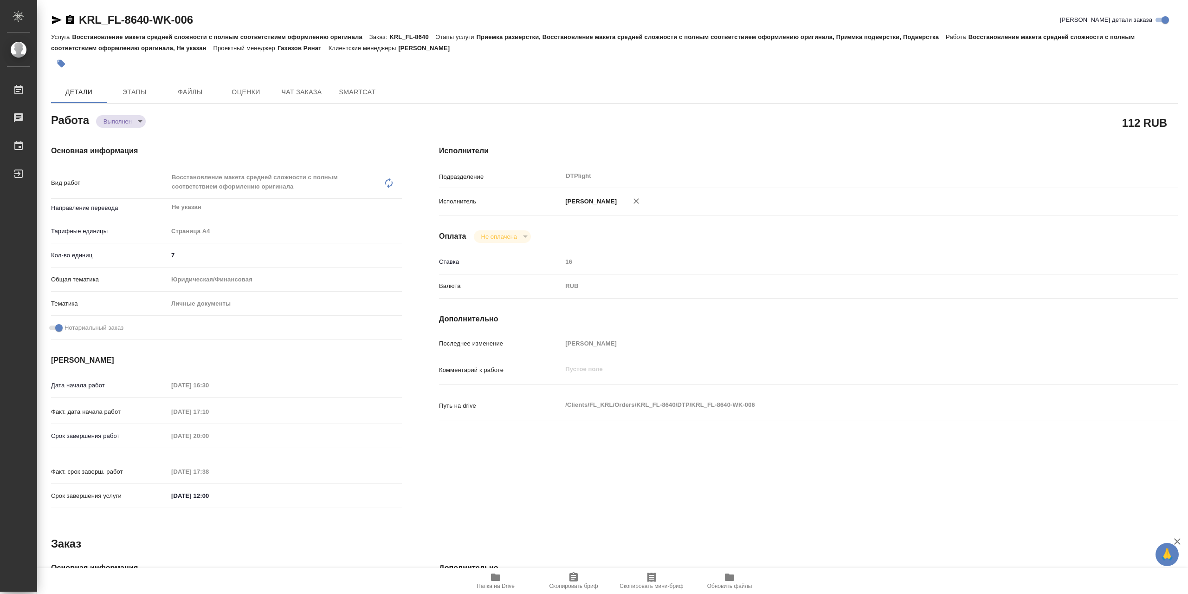
type textarea "x"
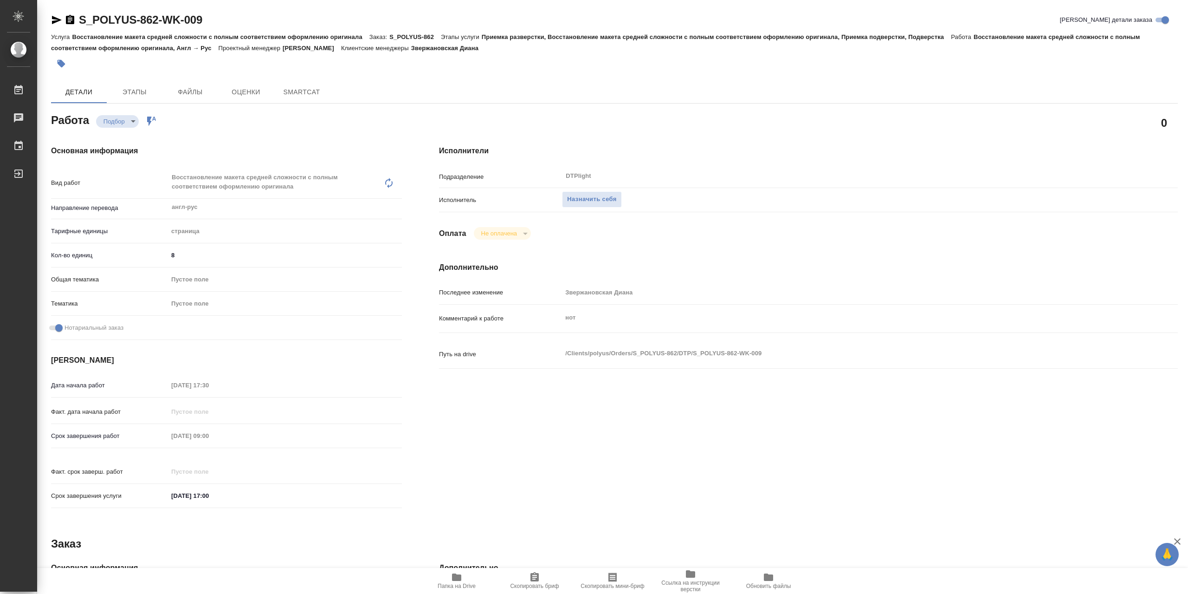
type textarea "x"
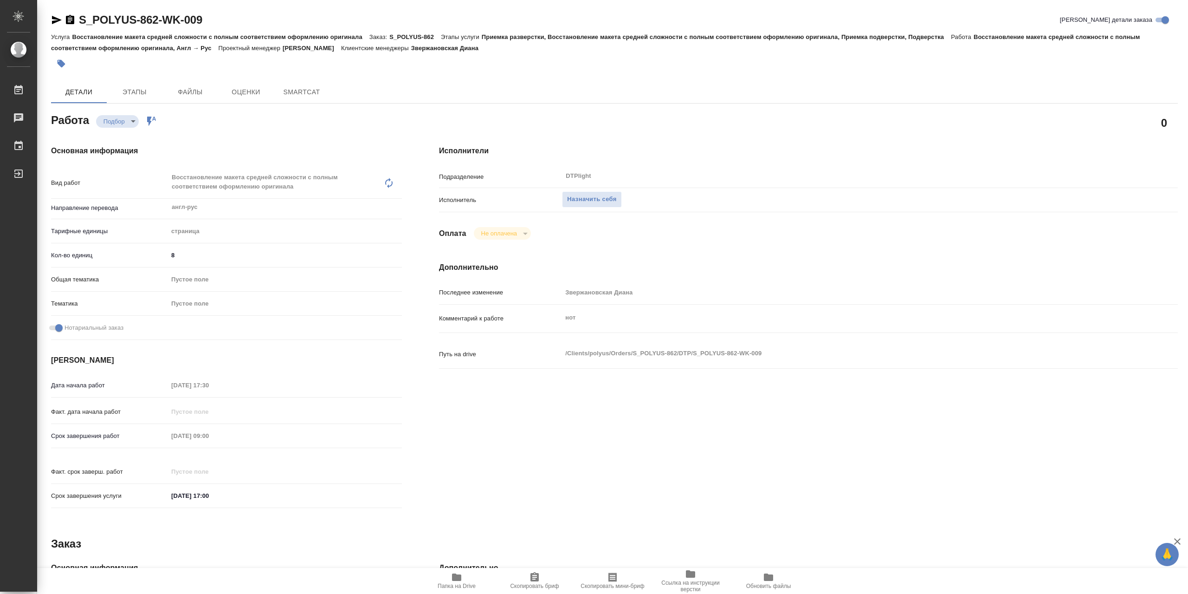
type textarea "x"
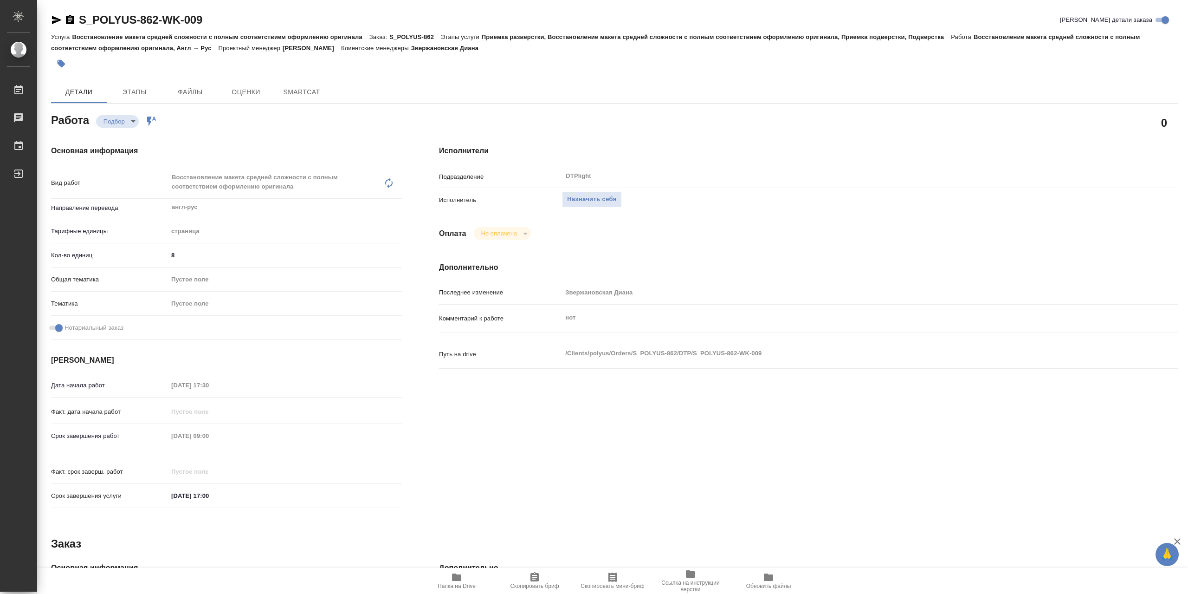
type textarea "x"
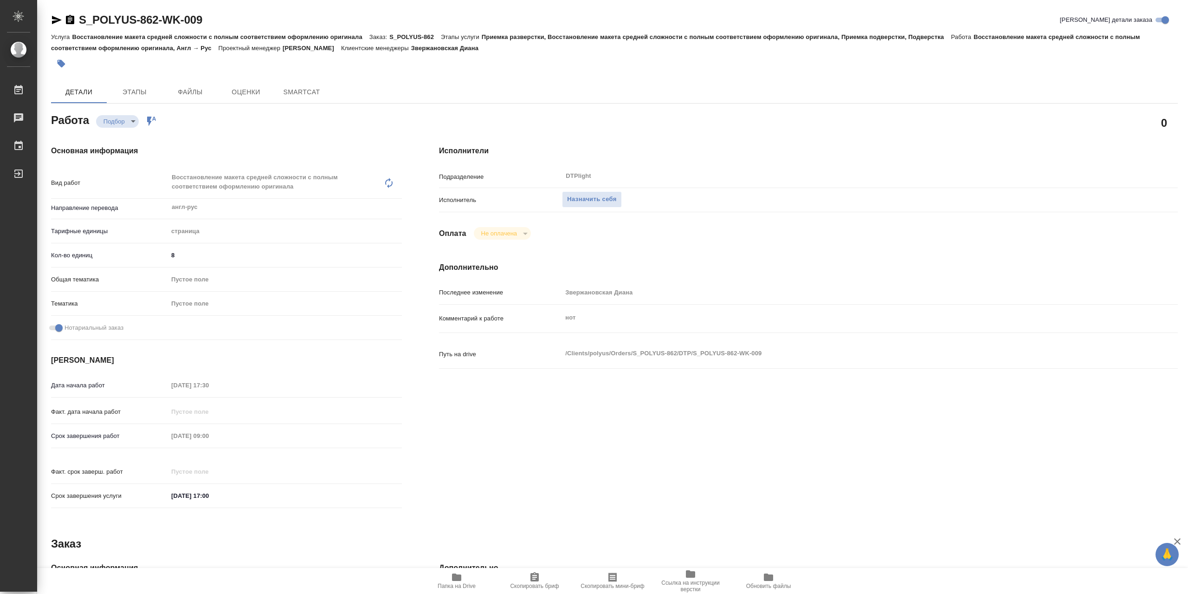
type textarea "x"
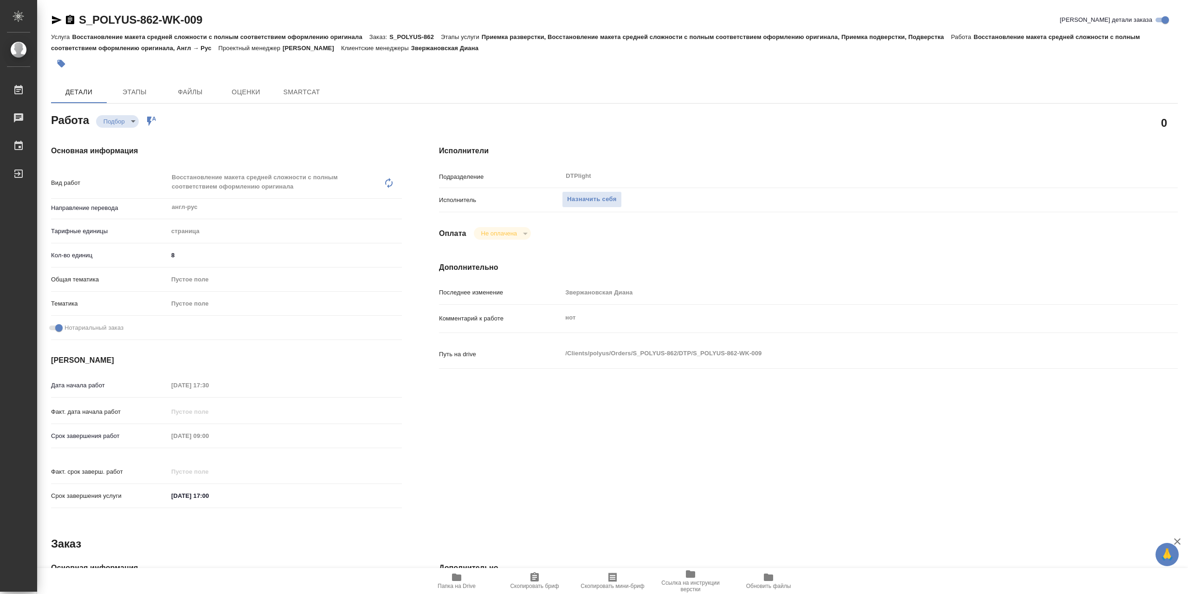
type textarea "x"
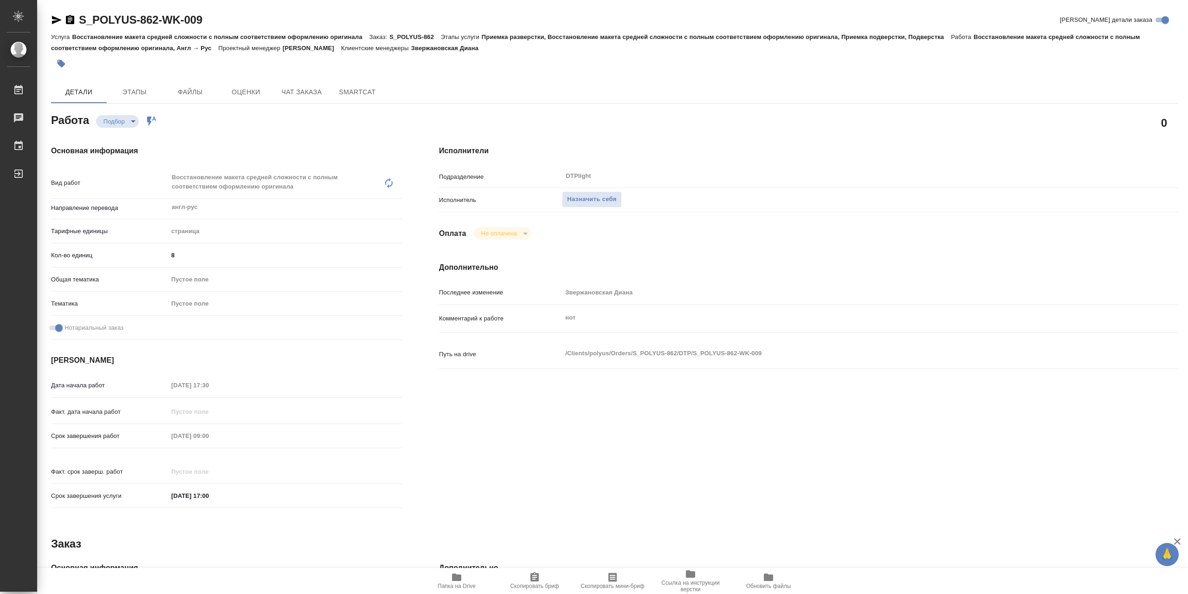
click at [467, 583] on span "Папка на Drive" at bounding box center [457, 585] width 38 height 6
type textarea "x"
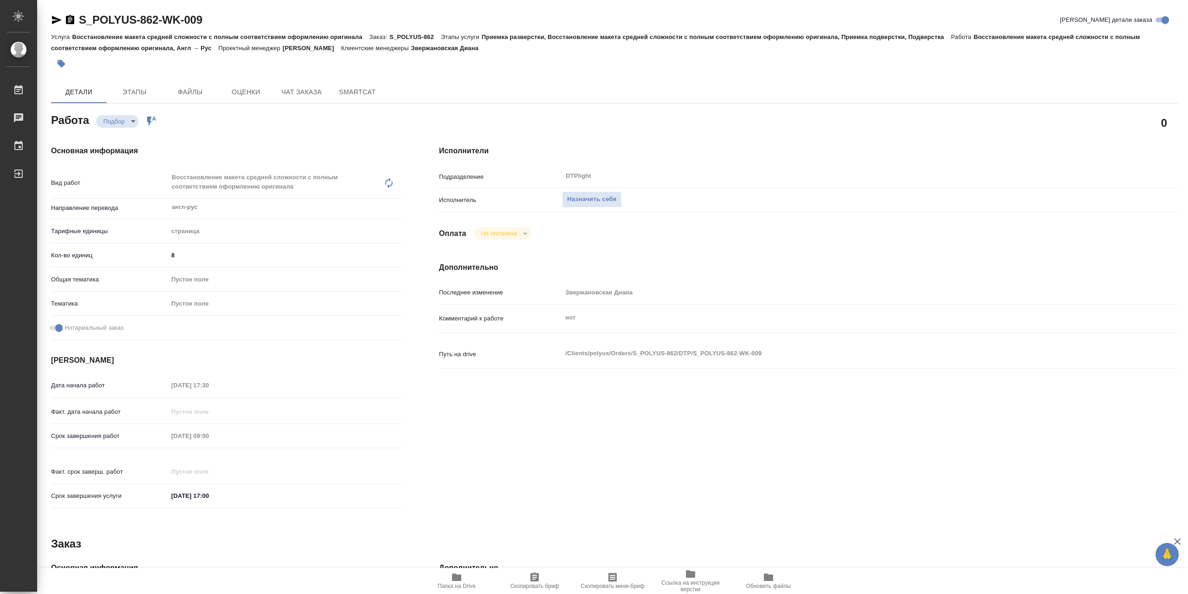
type textarea "x"
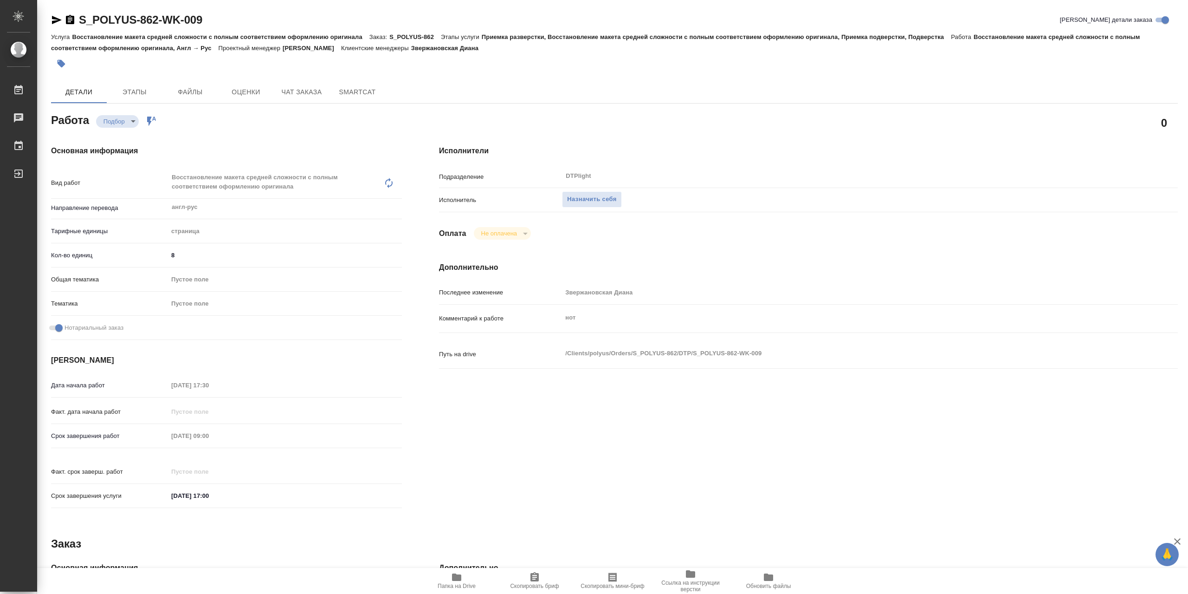
type textarea "x"
